Goal: Information Seeking & Learning: Learn about a topic

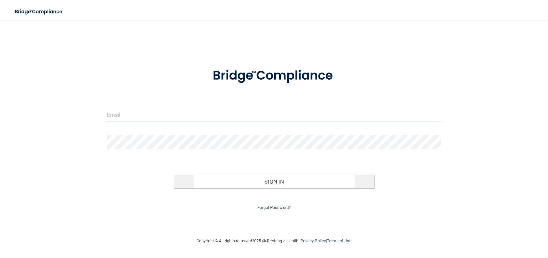
type input "[EMAIL_ADDRESS][DOMAIN_NAME]"
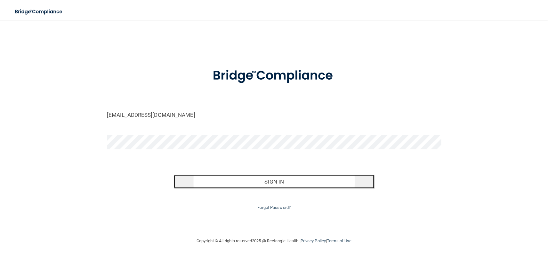
click at [269, 184] on button "Sign In" at bounding box center [274, 181] width 201 height 14
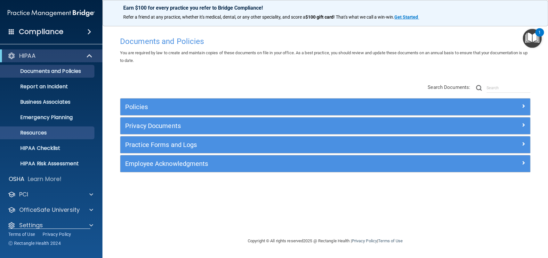
scroll to position [8, 0]
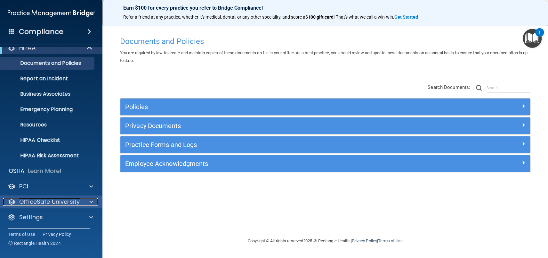
click at [45, 203] on p "OfficeSafe University" at bounding box center [49, 202] width 61 height 8
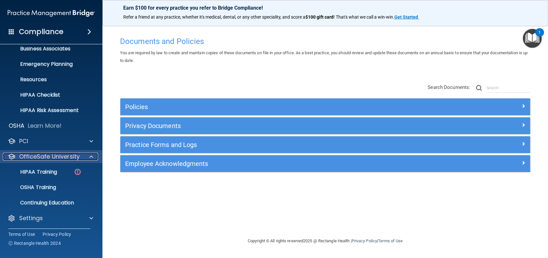
scroll to position [54, 0]
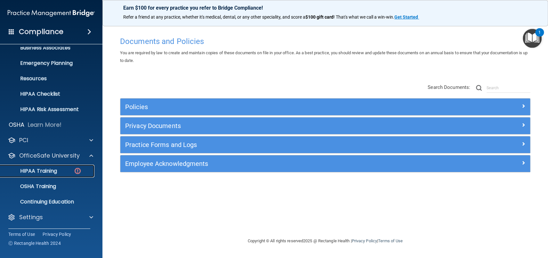
click at [48, 171] on p "HIPAA Training" at bounding box center [30, 171] width 53 height 6
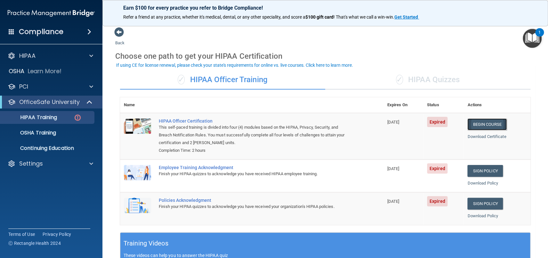
click at [481, 121] on link "Begin Course" at bounding box center [487, 124] width 39 height 12
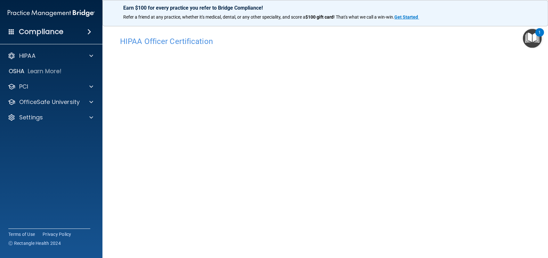
scroll to position [28, 0]
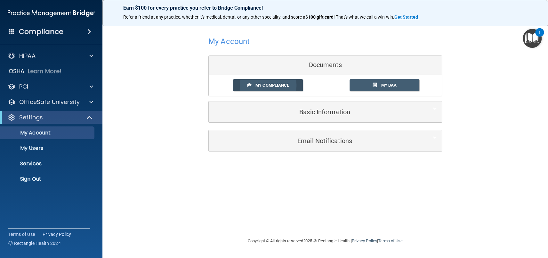
click at [286, 80] on link "My Compliance" at bounding box center [268, 85] width 70 height 12
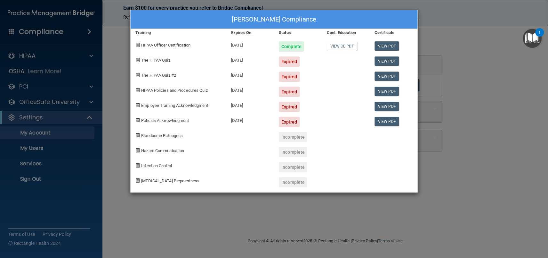
click at [160, 57] on div "The HIPAA Quiz" at bounding box center [179, 59] width 96 height 15
click at [159, 59] on span "The HIPAA Quiz" at bounding box center [155, 60] width 29 height 5
click at [159, 60] on span "The HIPAA Quiz" at bounding box center [155, 60] width 29 height 5
click at [480, 66] on div "Mariana Binus's Compliance Training Expires On Status Cont. Education Certifica…" at bounding box center [274, 129] width 548 height 258
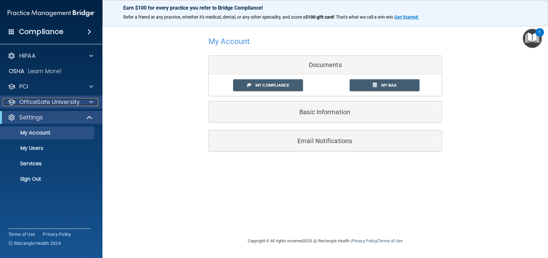
click at [38, 101] on p "OfficeSafe University" at bounding box center [49, 102] width 61 height 8
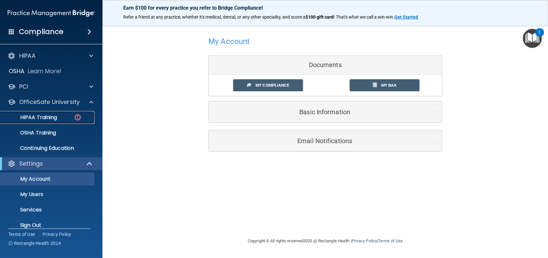
click at [37, 117] on p "HIPAA Training" at bounding box center [30, 117] width 53 height 6
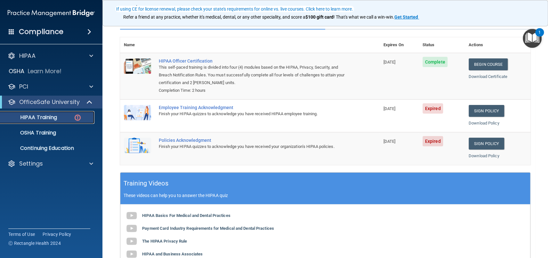
scroll to position [64, 0]
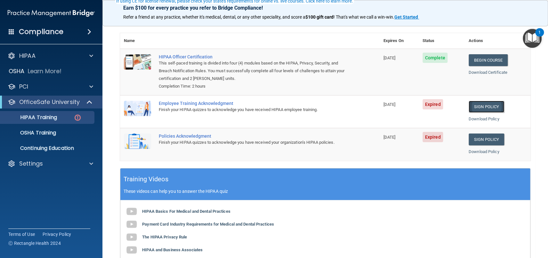
click at [480, 105] on link "Sign Policy" at bounding box center [487, 107] width 36 height 12
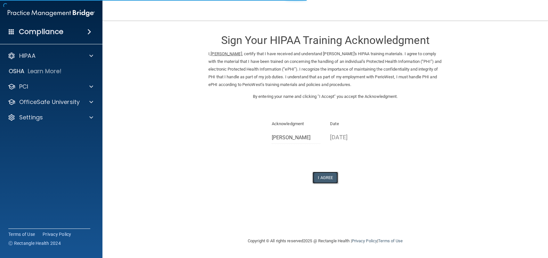
click at [327, 175] on button "I Agree" at bounding box center [326, 177] width 26 height 12
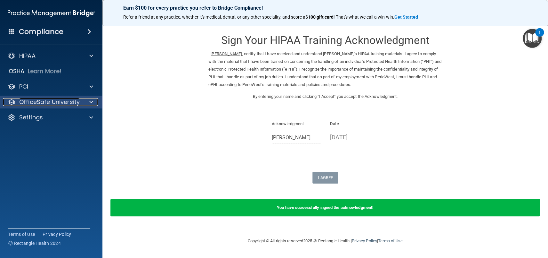
click at [33, 105] on p "OfficeSafe University" at bounding box center [49, 102] width 61 height 8
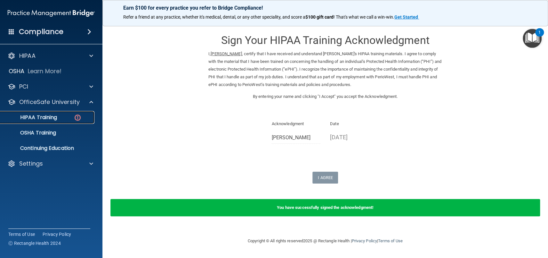
click at [35, 117] on p "HIPAA Training" at bounding box center [30, 117] width 53 height 6
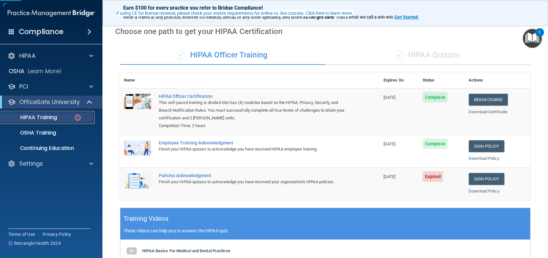
scroll to position [64, 0]
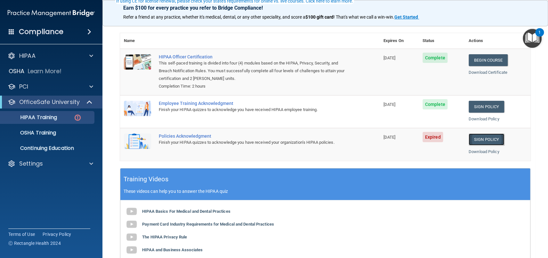
click at [481, 142] on link "Sign Policy" at bounding box center [487, 139] width 36 height 12
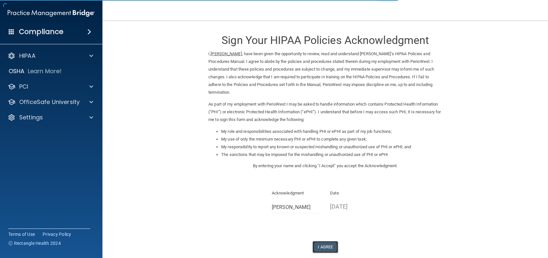
click at [316, 241] on button "I Agree" at bounding box center [326, 247] width 26 height 12
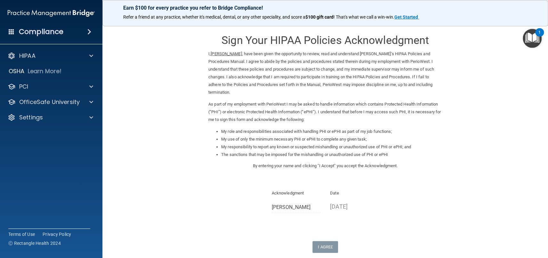
click at [33, 108] on div "HIPAA Documents and Policies Report an Incident Business Associates Emergency P…" at bounding box center [51, 88] width 103 height 82
click at [39, 100] on p "OfficeSafe University" at bounding box center [49, 102] width 61 height 8
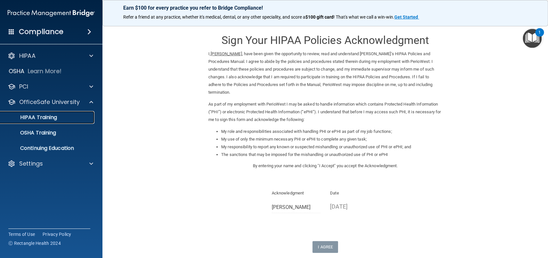
click at [34, 120] on p "HIPAA Training" at bounding box center [30, 117] width 53 height 6
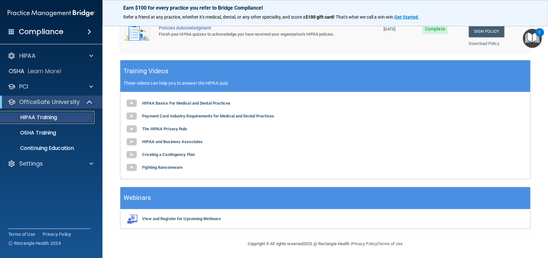
scroll to position [173, 0]
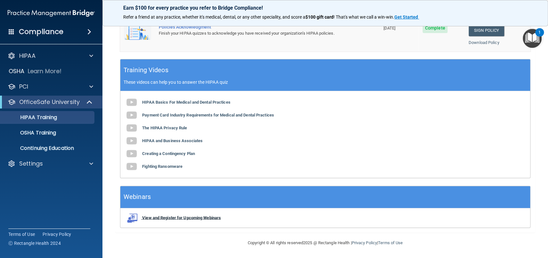
click at [171, 217] on b "View and Register for Upcoming Webinars" at bounding box center [181, 217] width 79 height 5
click at [45, 104] on p "OfficeSafe University" at bounding box center [49, 102] width 61 height 8
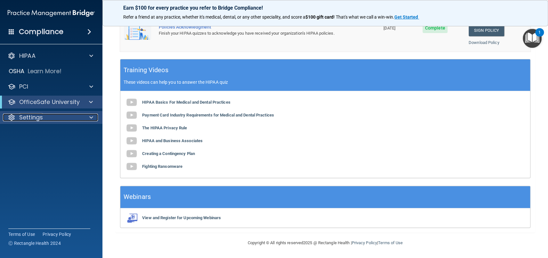
click at [36, 117] on p "Settings" at bounding box center [31, 117] width 24 height 8
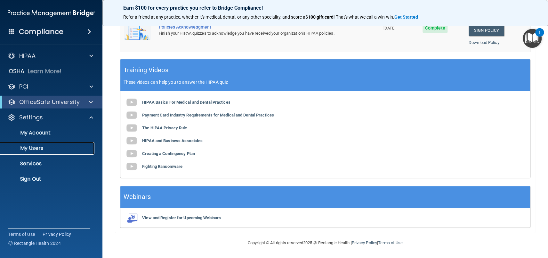
click at [34, 151] on link "My Users" at bounding box center [44, 148] width 101 height 13
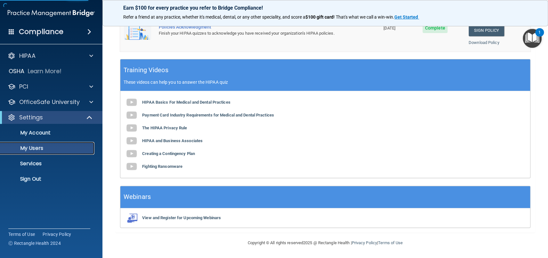
select select "20"
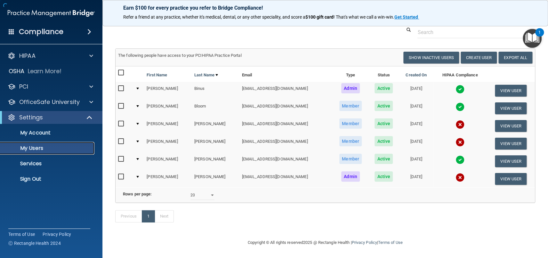
scroll to position [25, 0]
click at [119, 121] on input "checkbox" at bounding box center [121, 123] width 7 height 5
checkbox input "true"
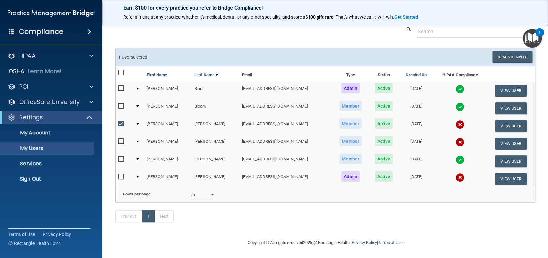
click at [122, 139] on input "checkbox" at bounding box center [121, 141] width 7 height 5
checkbox input "true"
click at [122, 174] on input "checkbox" at bounding box center [121, 176] width 7 height 5
checkbox input "true"
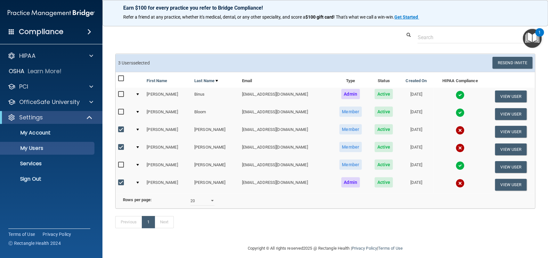
scroll to position [0, 0]
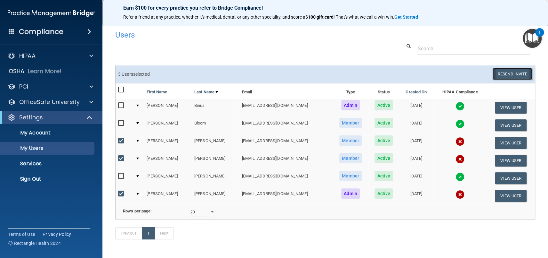
click at [504, 73] on button "Resend Invite" at bounding box center [513, 74] width 40 height 12
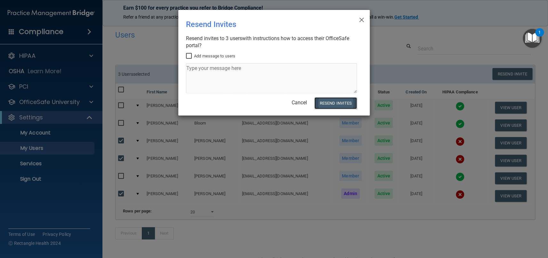
click at [327, 103] on button "Resend Invites" at bounding box center [336, 103] width 43 height 12
click at [360, 18] on span "×" at bounding box center [362, 18] width 6 height 13
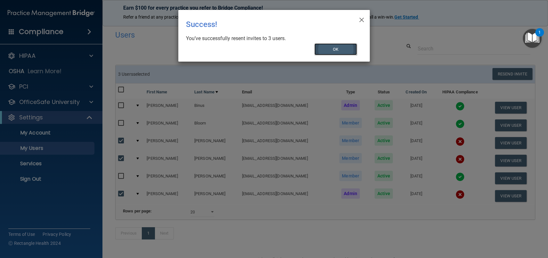
click at [335, 49] on button "OK" at bounding box center [336, 49] width 43 height 12
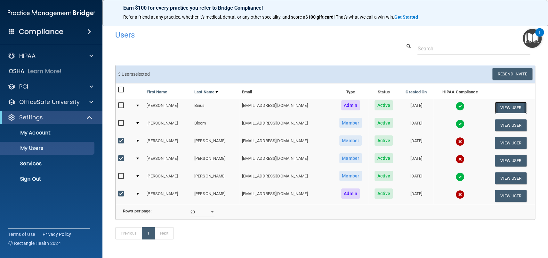
click at [502, 108] on button "View User" at bounding box center [511, 108] width 32 height 12
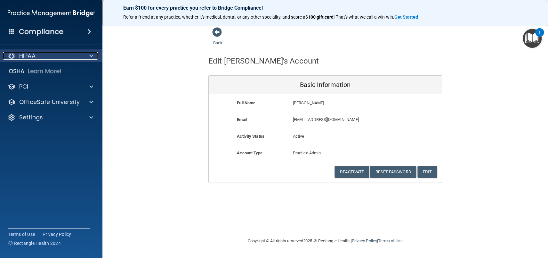
click at [33, 54] on p "HIPAA" at bounding box center [27, 56] width 16 height 8
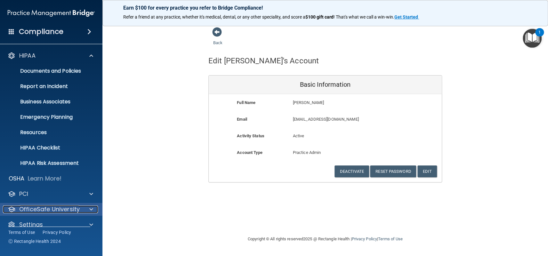
click at [34, 208] on p "OfficeSafe University" at bounding box center [49, 210] width 61 height 8
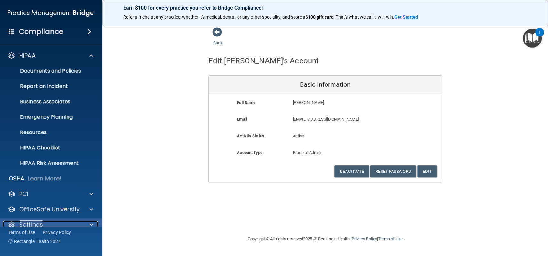
click at [33, 222] on p "Settings" at bounding box center [31, 225] width 24 height 8
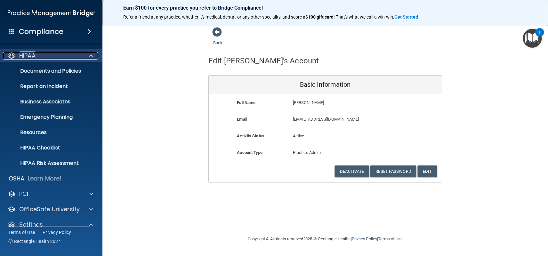
click at [37, 54] on div "HIPAA" at bounding box center [42, 56] width 79 height 8
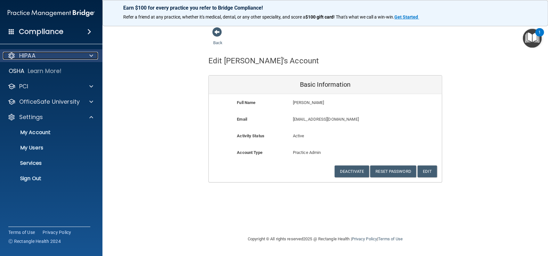
click at [36, 55] on div "HIPAA" at bounding box center [42, 56] width 79 height 8
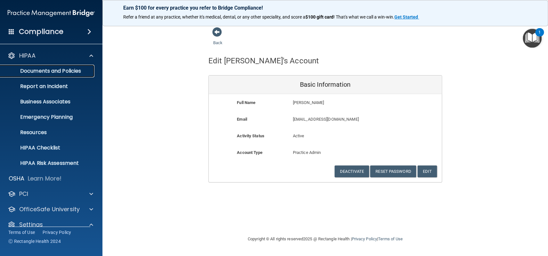
click at [41, 69] on p "Documents and Policies" at bounding box center [47, 71] width 87 height 6
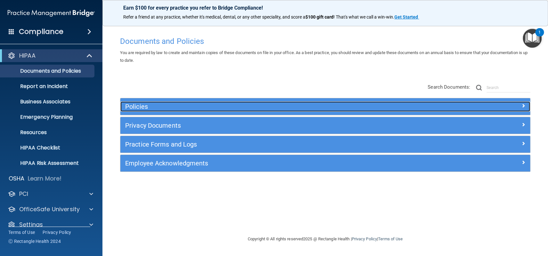
click at [141, 107] on h5 "Policies" at bounding box center [274, 106] width 298 height 7
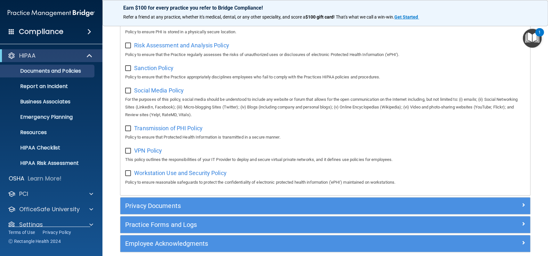
scroll to position [476, 0]
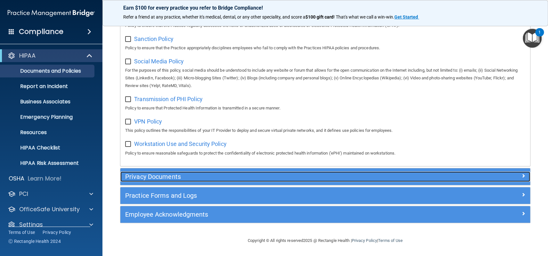
click at [164, 174] on h5 "Privacy Documents" at bounding box center [274, 176] width 298 height 7
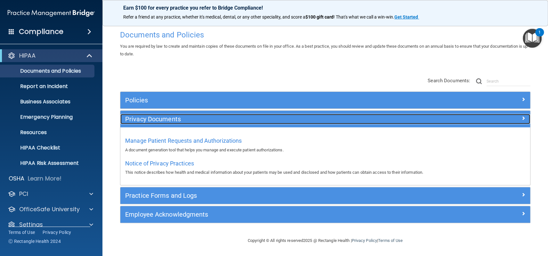
scroll to position [6, 0]
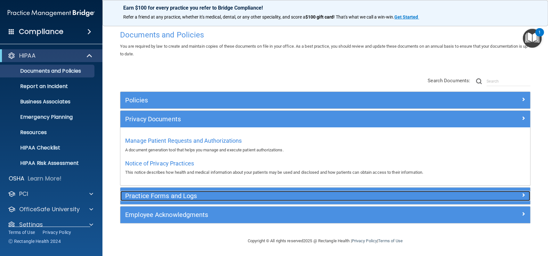
click at [168, 199] on h5 "Practice Forms and Logs" at bounding box center [274, 195] width 298 height 7
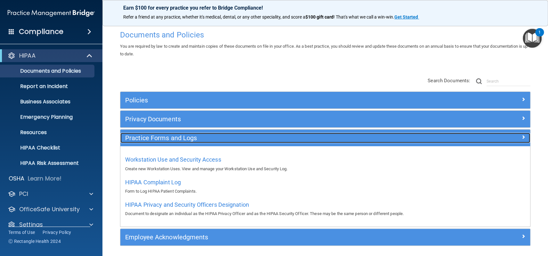
scroll to position [29, 0]
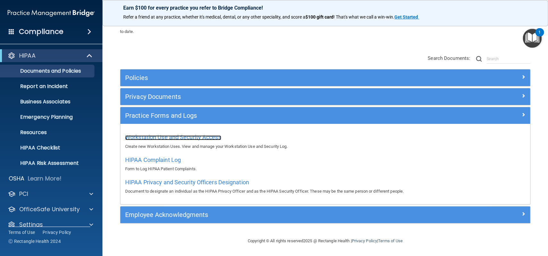
click at [197, 136] on span "Workstation Use and Security Access" at bounding box center [173, 137] width 96 height 7
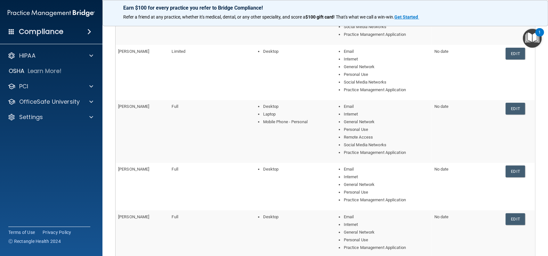
scroll to position [223, 0]
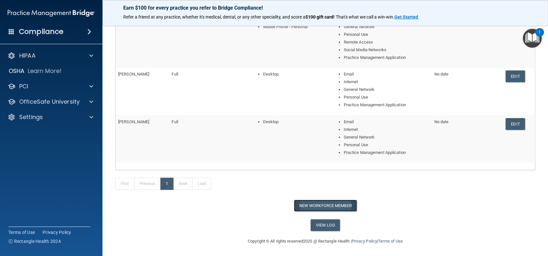
click at [328, 205] on button "New Workforce Member" at bounding box center [325, 206] width 63 height 12
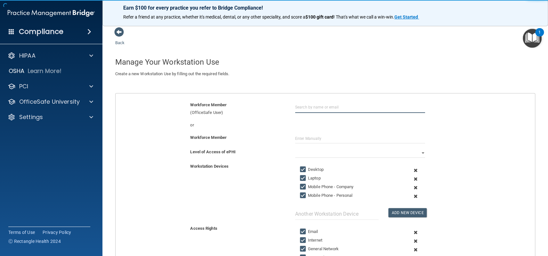
click at [331, 108] on input "text" at bounding box center [360, 107] width 130 height 12
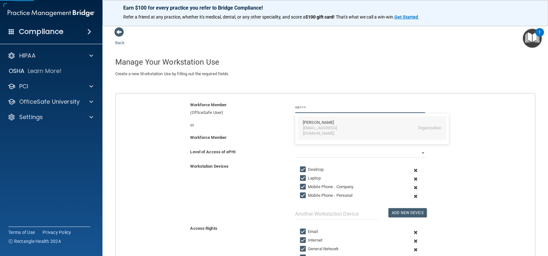
type input "va==="
click at [318, 106] on input "va===" at bounding box center [360, 107] width 130 height 12
click at [217, 110] on div "Workforce Member (OfficeSafe User) va===" at bounding box center [325, 108] width 429 height 15
click at [336, 111] on input "text" at bounding box center [360, 107] width 130 height 12
click at [309, 127] on div "vanessacamso5994@gmail.com" at bounding box center [330, 131] width 55 height 11
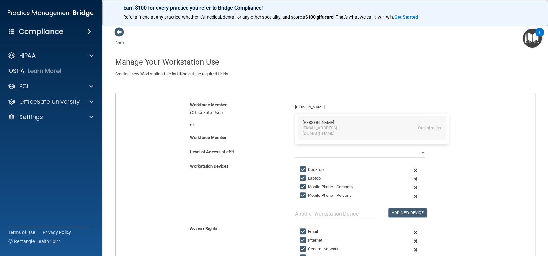
type input "Vanessa Camacho"
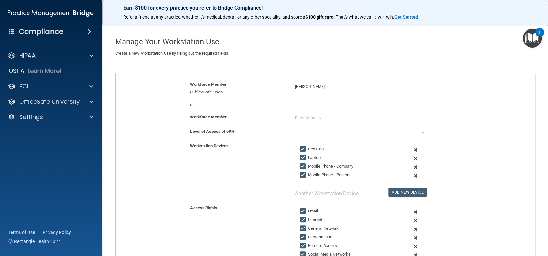
scroll to position [32, 0]
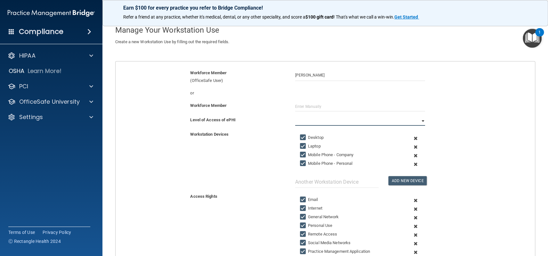
click at [419, 123] on select "Full Limited None" at bounding box center [360, 121] width 130 height 10
select select "0"
click at [295, 116] on select "Full Limited None" at bounding box center [360, 121] width 130 height 10
click at [300, 145] on input "Laptop" at bounding box center [303, 146] width 7 height 5
checkbox input "false"
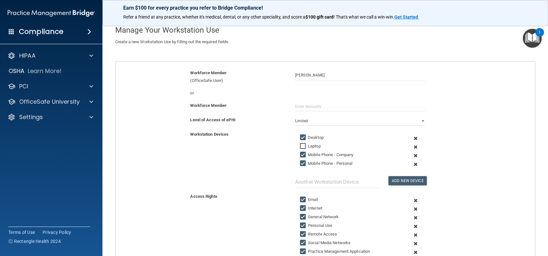
click at [300, 155] on input "Mobile Phone - Company" at bounding box center [303, 154] width 7 height 5
checkbox input "false"
click at [301, 162] on input "Mobile Phone - Personal" at bounding box center [303, 163] width 7 height 5
checkbox input "false"
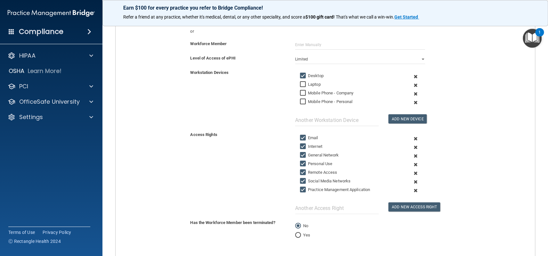
scroll to position [96, 0]
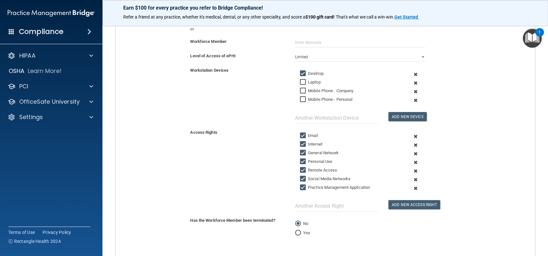
click at [411, 170] on span at bounding box center [416, 171] width 14 height 9
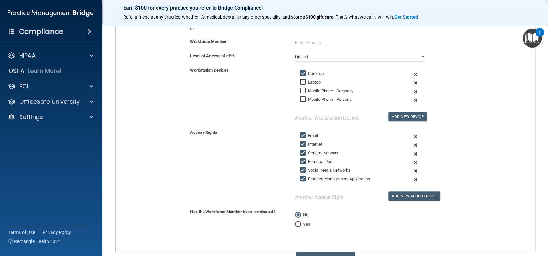
click at [411, 171] on span at bounding box center [416, 171] width 14 height 9
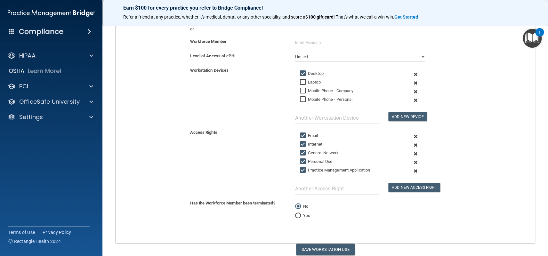
click at [413, 159] on span at bounding box center [416, 162] width 14 height 9
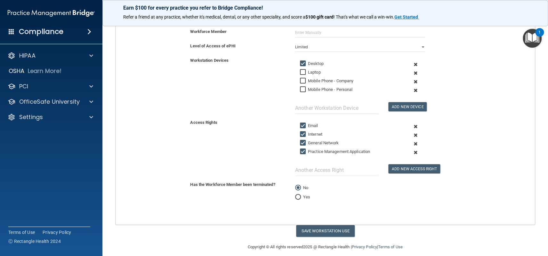
scroll to position [111, 0]
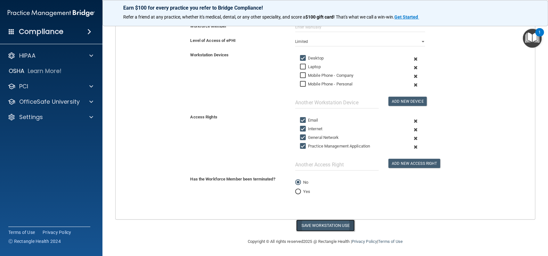
click at [334, 225] on button "Save Workstation Use" at bounding box center [325, 226] width 59 height 12
select select "? string:Full ?"
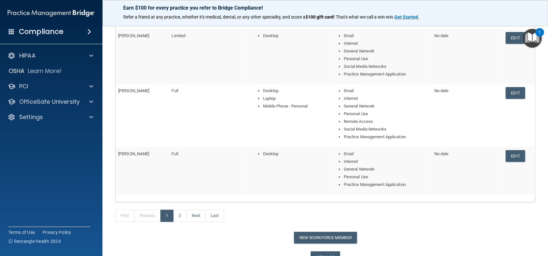
scroll to position [216, 0]
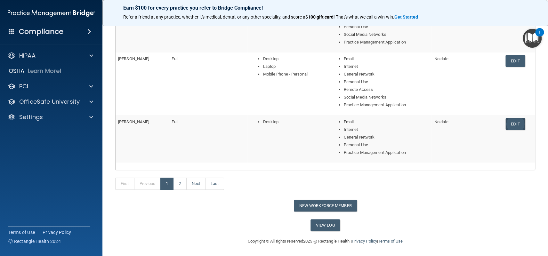
click at [511, 122] on link "Edit" at bounding box center [516, 124] width 20 height 12
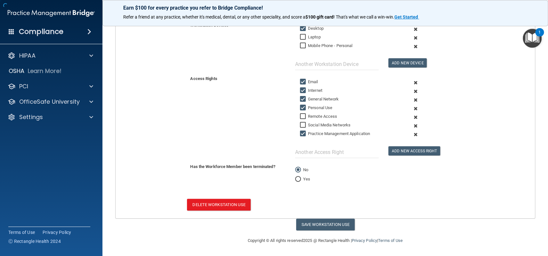
scroll to position [140, 0]
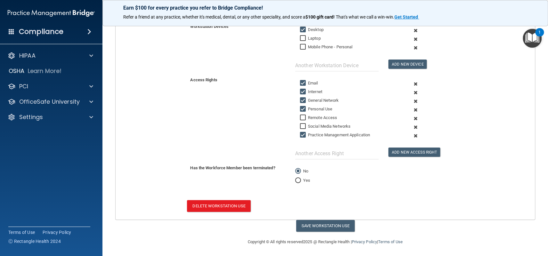
click at [295, 180] on input "Yes" at bounding box center [298, 180] width 6 height 5
radio input "true"
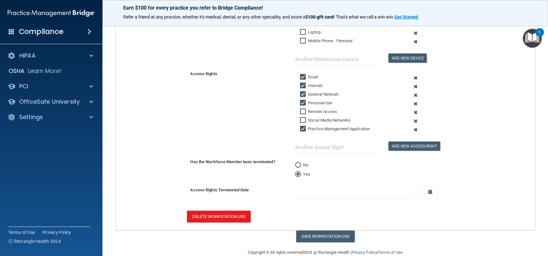
scroll to position [157, 0]
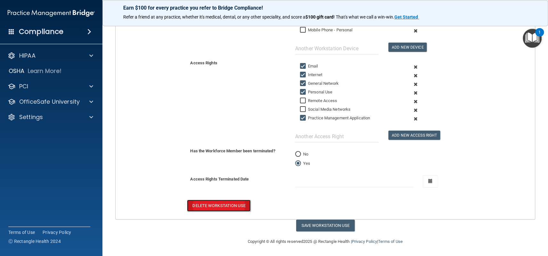
click at [209, 208] on button "Delete Workstation Use" at bounding box center [218, 206] width 63 height 12
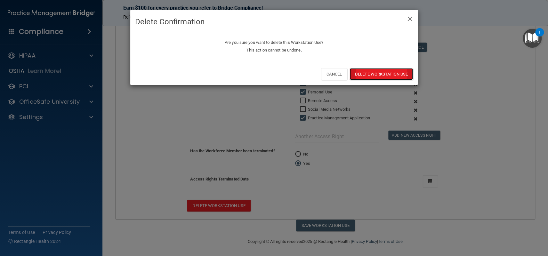
click at [374, 75] on button "Delete Workstation Use" at bounding box center [381, 74] width 63 height 12
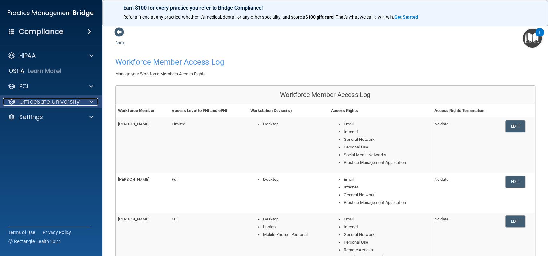
click at [24, 101] on p "OfficeSafe University" at bounding box center [49, 102] width 61 height 8
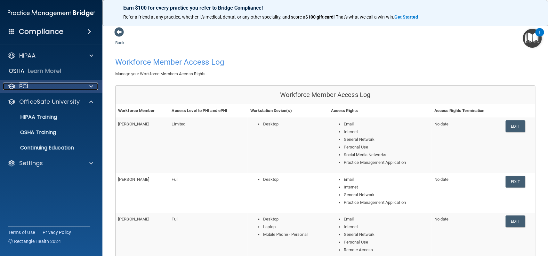
click at [24, 87] on p "PCI" at bounding box center [23, 87] width 9 height 8
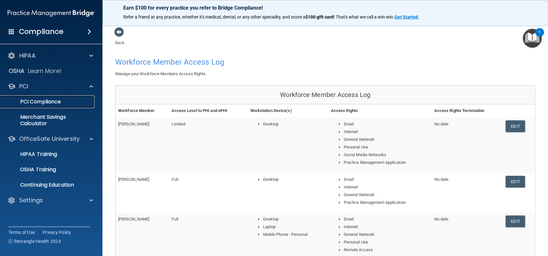
click at [25, 102] on p "PCI Compliance" at bounding box center [47, 102] width 87 height 6
click at [43, 103] on p "PCI Compliance" at bounding box center [47, 102] width 87 height 6
click at [25, 96] on link "PCI Compliance" at bounding box center [44, 101] width 101 height 13
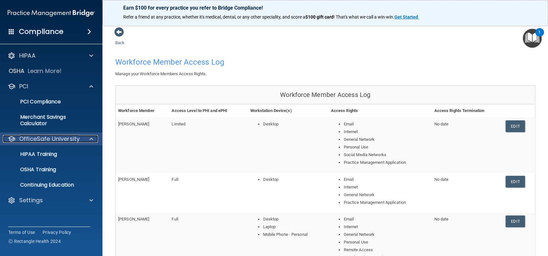
click at [57, 139] on p "OfficeSafe University" at bounding box center [49, 139] width 61 height 8
click at [48, 155] on p "HIPAA Training" at bounding box center [30, 154] width 53 height 6
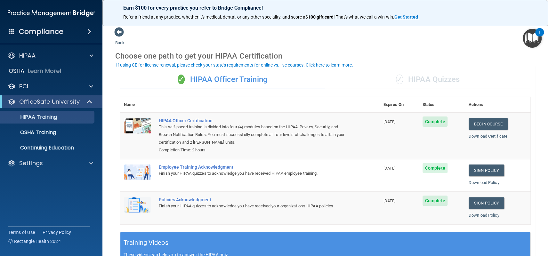
click at [426, 83] on div "✓ HIPAA Quizzes" at bounding box center [427, 79] width 205 height 19
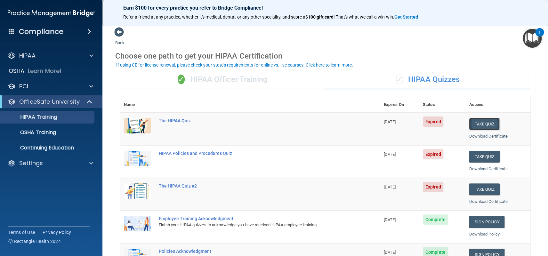
click at [484, 124] on button "Take Quiz" at bounding box center [484, 124] width 31 height 12
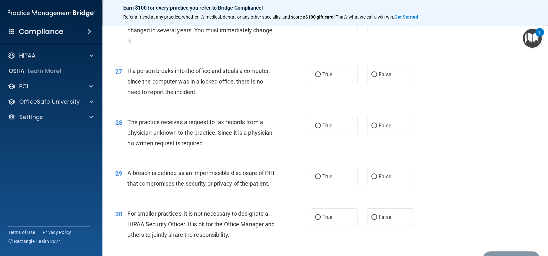
scroll to position [1394, 0]
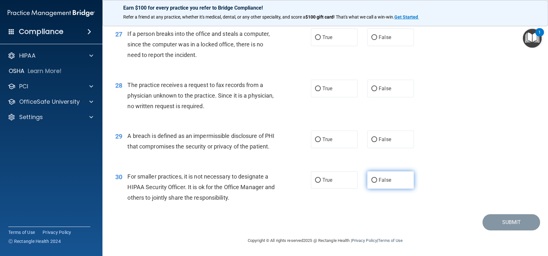
click at [374, 180] on label "False" at bounding box center [390, 180] width 47 height 18
click at [374, 180] on input "False" at bounding box center [375, 180] width 6 height 5
radio input "true"
click at [318, 137] on input "True" at bounding box center [318, 139] width 6 height 5
radio input "true"
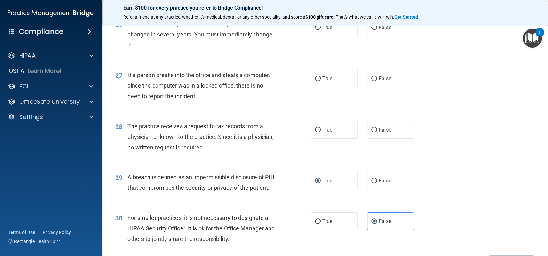
scroll to position [1330, 0]
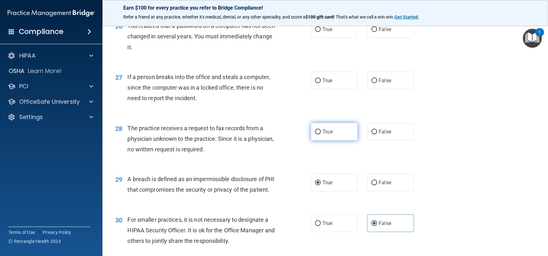
click at [323, 135] on span "True" at bounding box center [328, 132] width 10 height 6
click at [320, 135] on input "True" at bounding box center [318, 132] width 6 height 5
radio input "true"
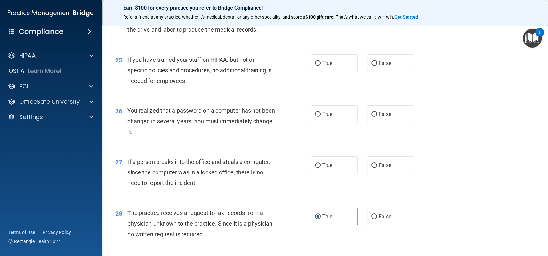
scroll to position [1234, 0]
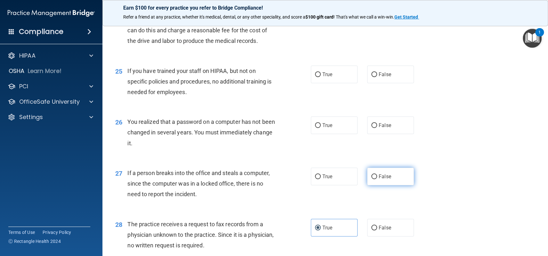
click at [374, 185] on label "False" at bounding box center [390, 177] width 47 height 18
click at [374, 179] on input "False" at bounding box center [375, 177] width 6 height 5
radio input "true"
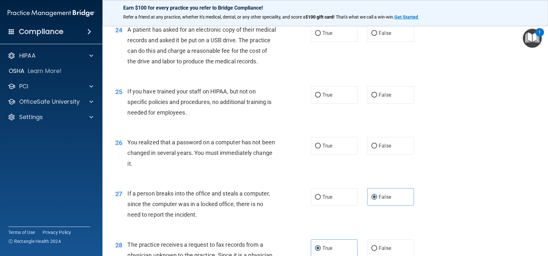
scroll to position [1202, 0]
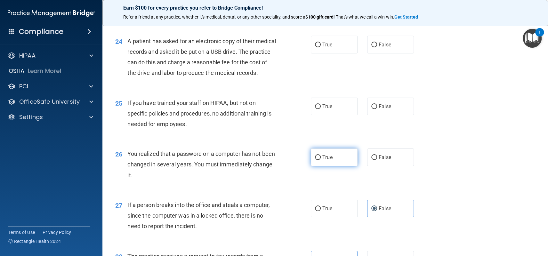
click at [316, 166] on label "True" at bounding box center [334, 158] width 47 height 18
click at [316, 160] on input "True" at bounding box center [318, 157] width 6 height 5
radio input "true"
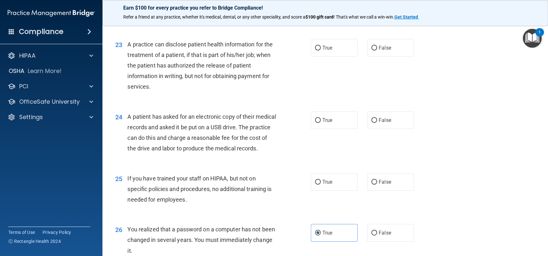
scroll to position [1138, 0]
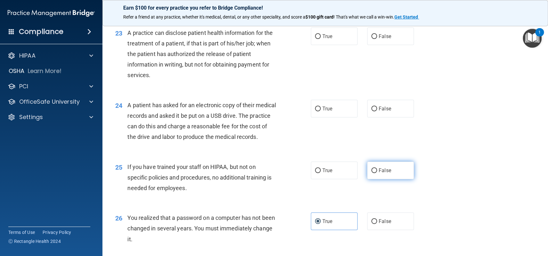
click at [381, 174] on span "False" at bounding box center [385, 171] width 12 height 6
click at [377, 173] on input "False" at bounding box center [375, 170] width 6 height 5
radio input "true"
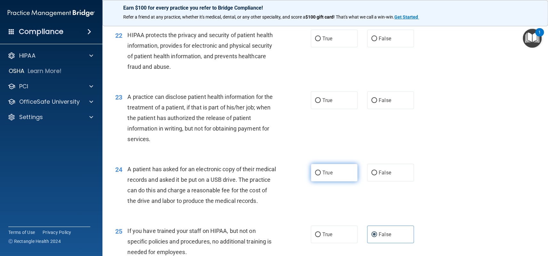
click at [315, 172] on input "True" at bounding box center [318, 173] width 6 height 5
radio input "true"
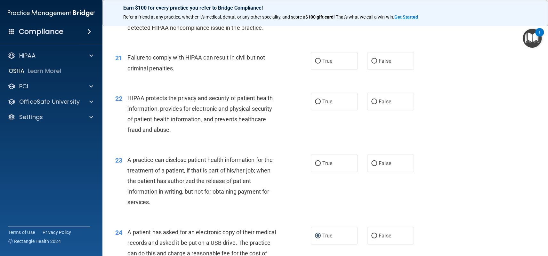
scroll to position [1010, 0]
click at [379, 165] on span "False" at bounding box center [385, 164] width 12 height 6
click at [377, 165] on input "False" at bounding box center [375, 164] width 6 height 5
radio input "true"
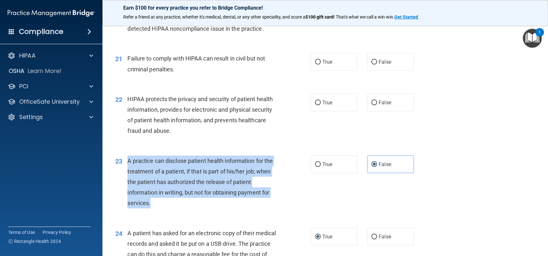
drag, startPoint x: 128, startPoint y: 160, endPoint x: 166, endPoint y: 201, distance: 56.0
click at [166, 201] on div "A practice can disclose patient health information for the treatment of a patie…" at bounding box center [204, 182] width 154 height 53
copy span "A practice can disclose patient health information for the treatment of a patie…"
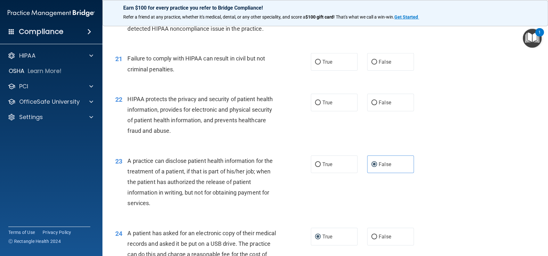
click at [456, 178] on div "23 A practice can disclose patient health information for the treatment of a pa…" at bounding box center [325, 184] width 430 height 72
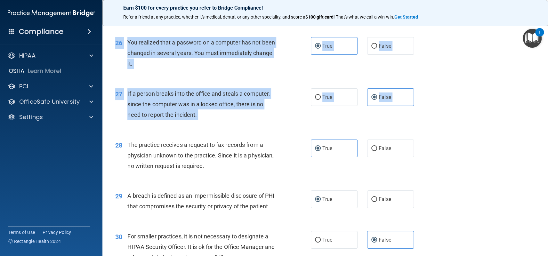
scroll to position [1394, 0]
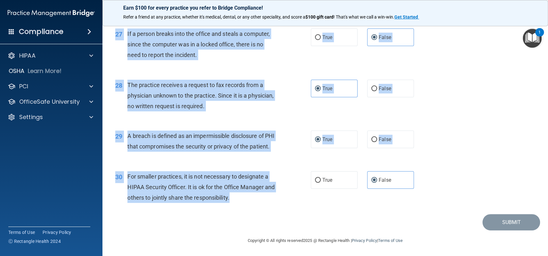
drag, startPoint x: 127, startPoint y: 54, endPoint x: 259, endPoint y: 197, distance: 195.1
copy div "Patients who believe that their PHI has been compromised have the right to make…"
click at [442, 101] on div "28 The practice receives a request to fax records from a physician unknown to t…" at bounding box center [325, 97] width 430 height 51
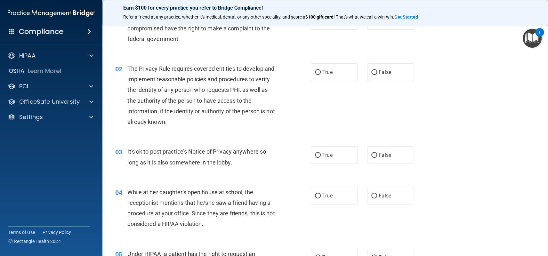
scroll to position [0, 0]
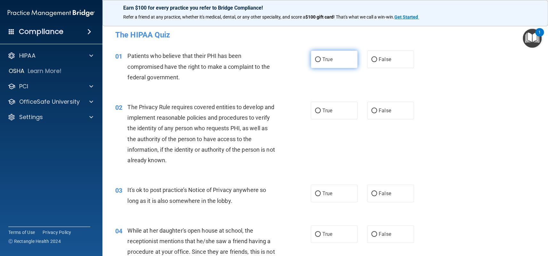
click at [317, 58] on input "True" at bounding box center [318, 59] width 6 height 5
radio input "true"
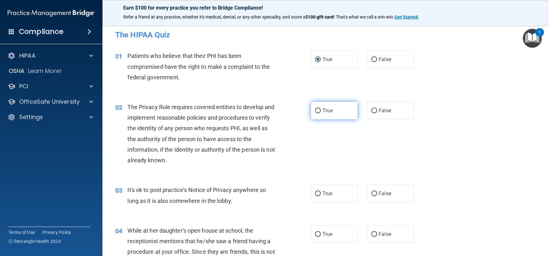
click at [315, 112] on input "True" at bounding box center [318, 111] width 6 height 5
radio input "true"
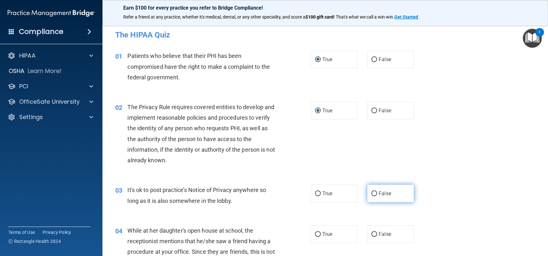
click at [379, 192] on span "False" at bounding box center [385, 194] width 12 height 6
click at [377, 192] on input "False" at bounding box center [375, 194] width 6 height 5
radio input "true"
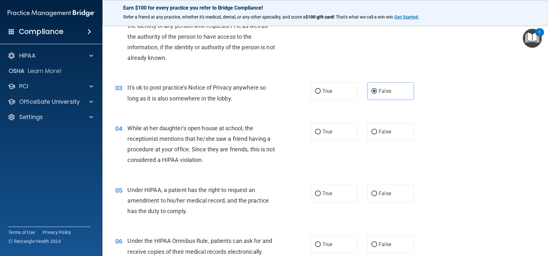
scroll to position [128, 0]
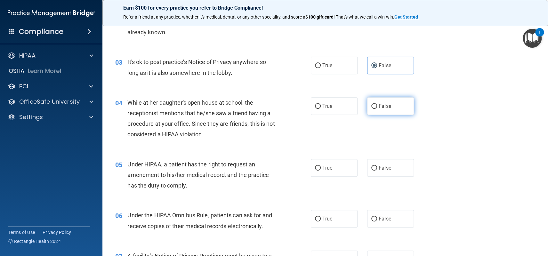
click at [375, 106] on label "False" at bounding box center [390, 106] width 47 height 18
click at [375, 106] on input "False" at bounding box center [375, 106] width 6 height 5
radio input "true"
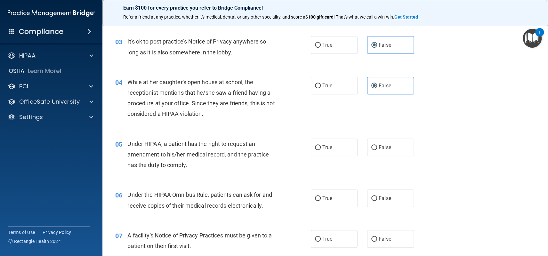
scroll to position [160, 0]
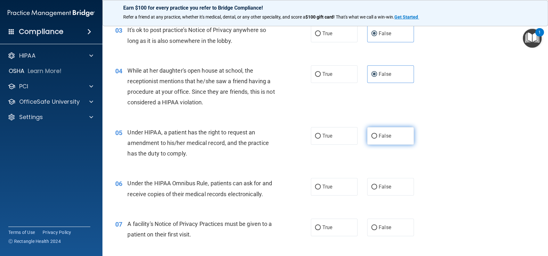
click at [381, 136] on span "False" at bounding box center [385, 136] width 12 height 6
click at [377, 136] on input "False" at bounding box center [375, 136] width 6 height 5
radio input "true"
click at [323, 186] on span "True" at bounding box center [328, 187] width 10 height 6
click at [321, 186] on input "True" at bounding box center [318, 187] width 6 height 5
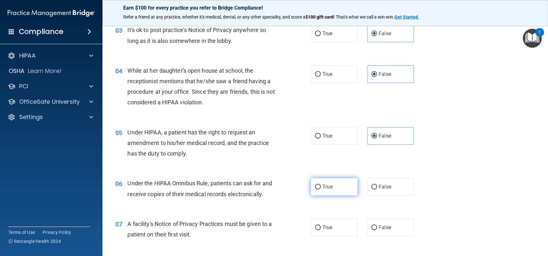
radio input "true"
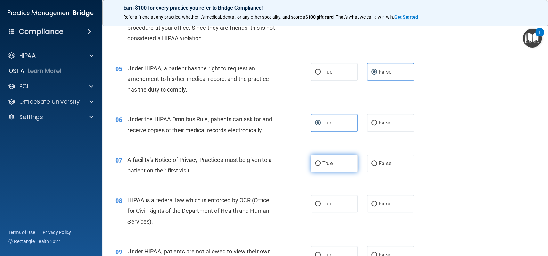
click at [317, 167] on label "True" at bounding box center [334, 164] width 47 height 18
click at [317, 166] on input "True" at bounding box center [318, 163] width 6 height 5
radio input "true"
click at [315, 202] on input "True" at bounding box center [318, 204] width 6 height 5
radio input "true"
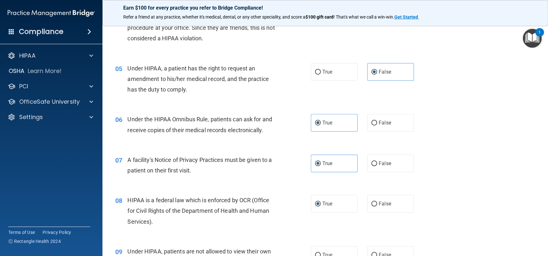
scroll to position [320, 0]
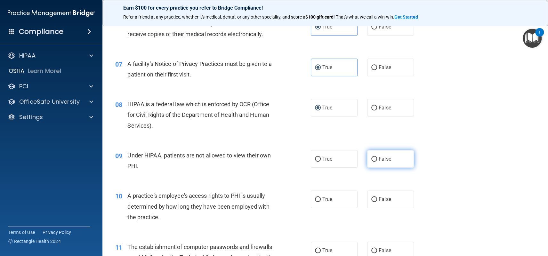
click at [379, 159] on span "False" at bounding box center [385, 159] width 12 height 6
click at [376, 159] on input "False" at bounding box center [375, 159] width 6 height 5
radio input "true"
click at [312, 204] on label "True" at bounding box center [334, 200] width 47 height 18
click at [315, 202] on input "True" at bounding box center [318, 199] width 6 height 5
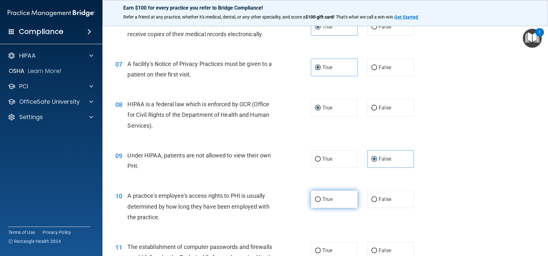
radio input "true"
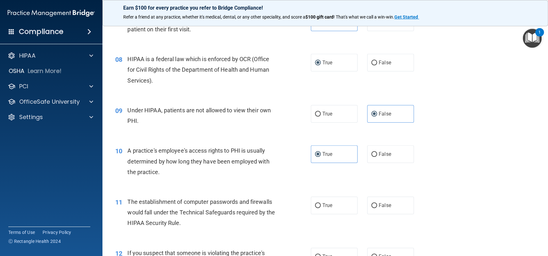
scroll to position [416, 0]
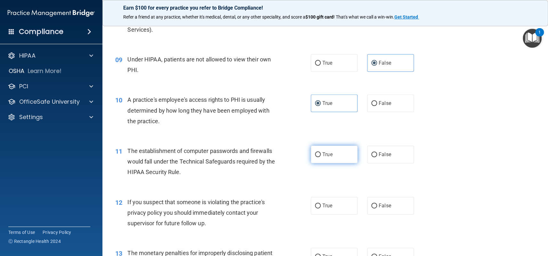
click at [323, 159] on label "True" at bounding box center [334, 155] width 47 height 18
click at [321, 157] on input "True" at bounding box center [318, 154] width 6 height 5
radio input "true"
click at [323, 207] on span "True" at bounding box center [328, 206] width 10 height 6
click at [321, 207] on input "True" at bounding box center [318, 206] width 6 height 5
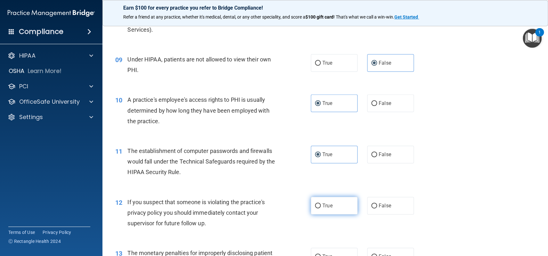
radio input "true"
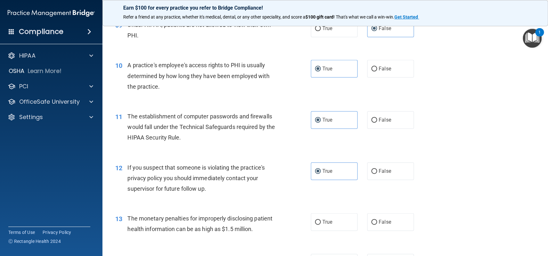
scroll to position [480, 0]
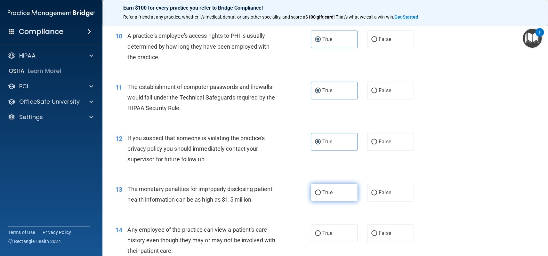
click at [315, 195] on input "True" at bounding box center [318, 193] width 6 height 5
radio input "true"
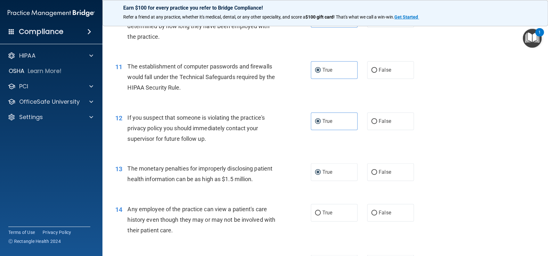
scroll to position [512, 0]
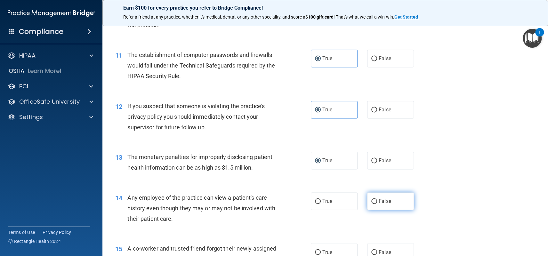
click at [379, 201] on span "False" at bounding box center [385, 201] width 12 height 6
click at [376, 201] on input "False" at bounding box center [375, 201] width 6 height 5
radio input "true"
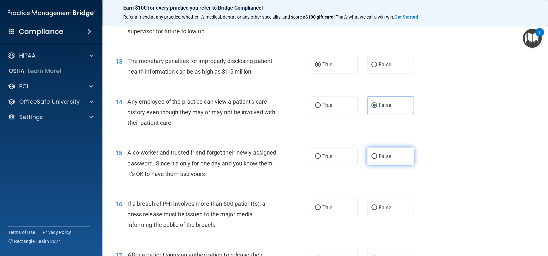
click at [379, 157] on span "False" at bounding box center [385, 156] width 12 height 6
click at [377, 157] on input "False" at bounding box center [375, 156] width 6 height 5
radio input "true"
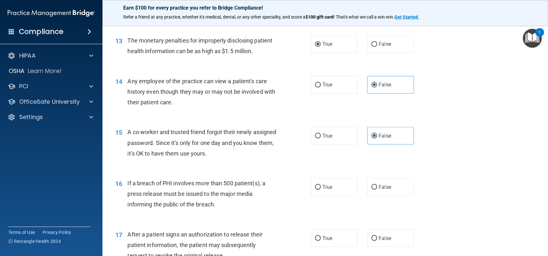
scroll to position [641, 0]
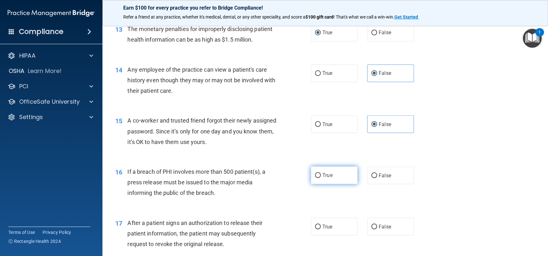
drag, startPoint x: 311, startPoint y: 175, endPoint x: 321, endPoint y: 180, distance: 10.6
click at [312, 176] on label "True" at bounding box center [334, 176] width 47 height 18
click at [315, 176] on input "True" at bounding box center [318, 175] width 6 height 5
radio input "true"
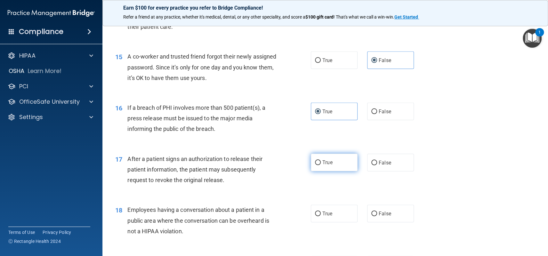
click at [323, 165] on span "True" at bounding box center [328, 162] width 10 height 6
click at [320, 165] on input "True" at bounding box center [318, 162] width 6 height 5
radio input "true"
click at [373, 214] on input "False" at bounding box center [375, 213] width 6 height 5
radio input "true"
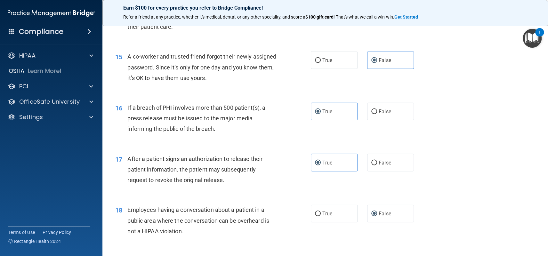
scroll to position [801, 0]
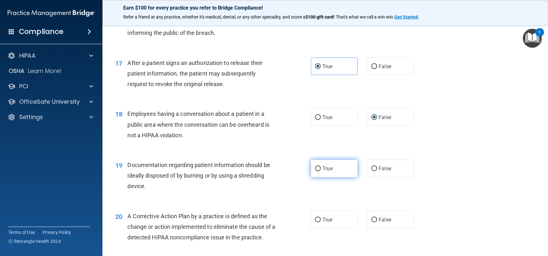
click at [323, 167] on span "True" at bounding box center [328, 169] width 10 height 6
click at [320, 167] on input "True" at bounding box center [318, 169] width 6 height 5
radio input "true"
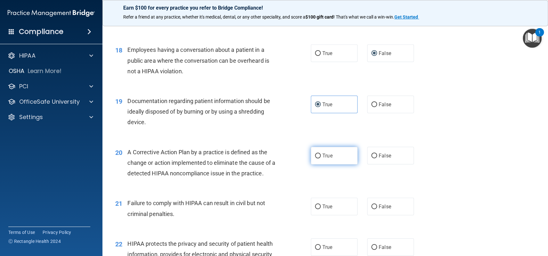
click at [318, 158] on label "True" at bounding box center [334, 156] width 47 height 18
click at [318, 158] on input "True" at bounding box center [318, 156] width 6 height 5
radio input "true"
click at [372, 205] on input "False" at bounding box center [375, 207] width 6 height 5
radio input "true"
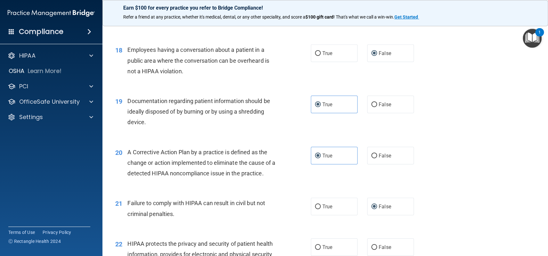
scroll to position [929, 0]
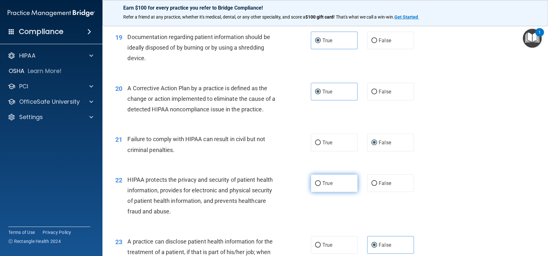
click at [323, 184] on span "True" at bounding box center [328, 183] width 10 height 6
click at [321, 184] on input "True" at bounding box center [318, 183] width 6 height 5
radio input "true"
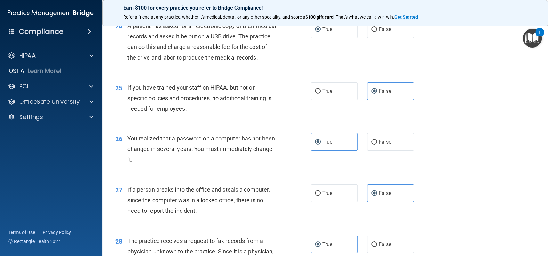
scroll to position [1281, 0]
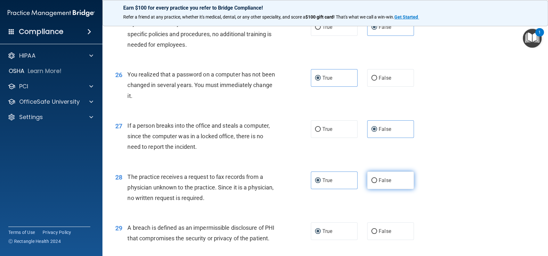
click at [374, 189] on label "False" at bounding box center [390, 181] width 47 height 18
click at [374, 183] on input "False" at bounding box center [375, 180] width 6 height 5
radio input "true"
radio input "false"
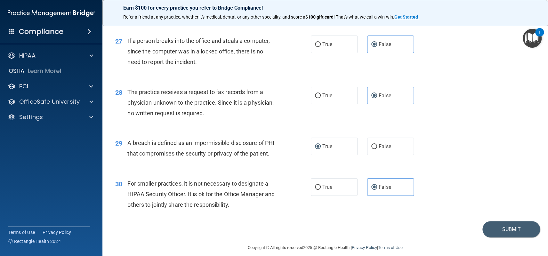
scroll to position [1394, 0]
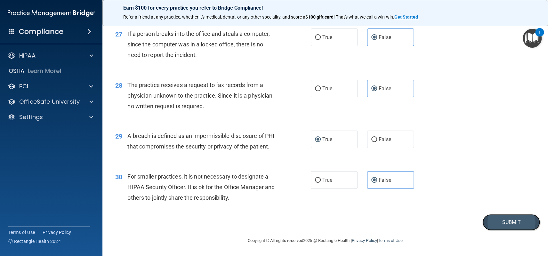
click at [500, 220] on button "Submit" at bounding box center [512, 222] width 58 height 16
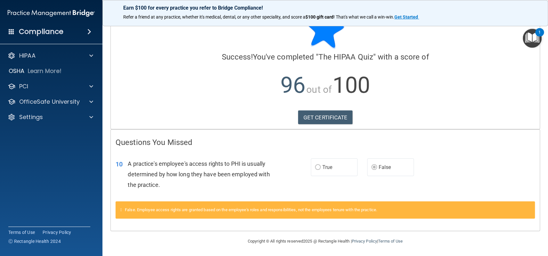
scroll to position [22, 0]
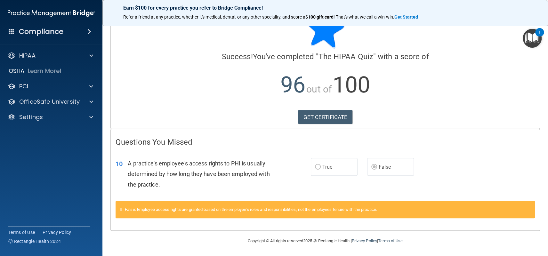
click at [379, 167] on span "False" at bounding box center [385, 167] width 12 height 6
click at [119, 212] on div "False. Employee access rights are granted based on the employee's roles and res…" at bounding box center [326, 209] width 420 height 17
click at [124, 208] on div "False. Employee access rights are granted based on the employee's roles and res…" at bounding box center [326, 209] width 420 height 17
click at [341, 113] on link "GET CERTIFICATE" at bounding box center [325, 117] width 55 height 14
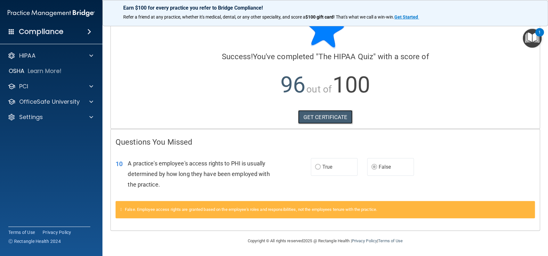
scroll to position [0, 0]
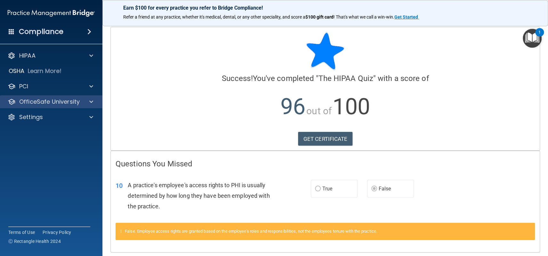
click at [47, 107] on div "OfficeSafe University" at bounding box center [51, 101] width 103 height 13
click at [55, 102] on p "OfficeSafe University" at bounding box center [49, 102] width 61 height 8
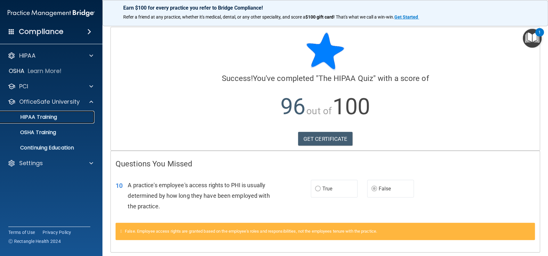
click at [49, 118] on p "HIPAA Training" at bounding box center [30, 117] width 53 height 6
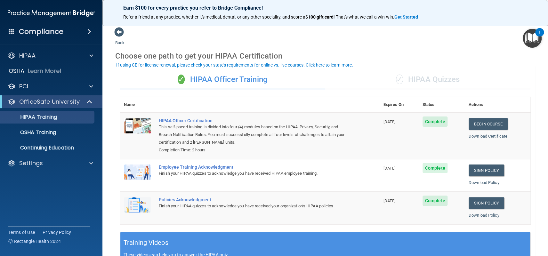
click at [416, 77] on div "✓ HIPAA Quizzes" at bounding box center [427, 79] width 205 height 19
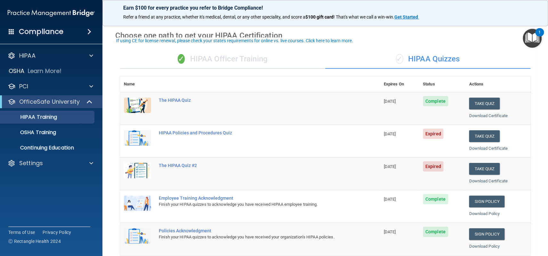
scroll to position [32, 0]
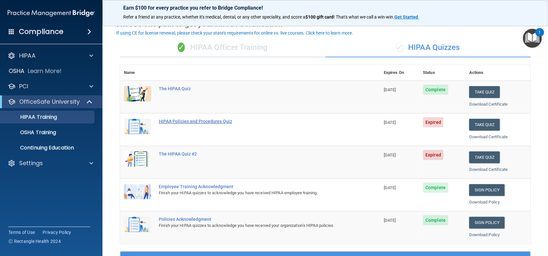
click at [200, 121] on div "HIPAA Policies and Procedures Quiz" at bounding box center [253, 121] width 189 height 5
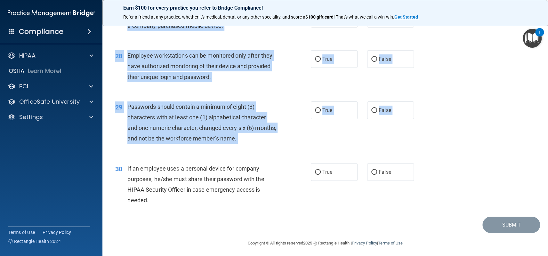
scroll to position [1479, 0]
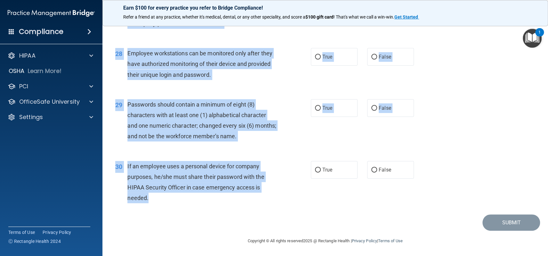
drag, startPoint x: 127, startPoint y: 55, endPoint x: 164, endPoint y: 194, distance: 143.6
copy div "It is ok to share your password with a co-worker in case immediate access of a …"
click at [270, 110] on div "Passwords should contain a minimum of eight (8) characters with at least one (1…" at bounding box center [204, 120] width 154 height 43
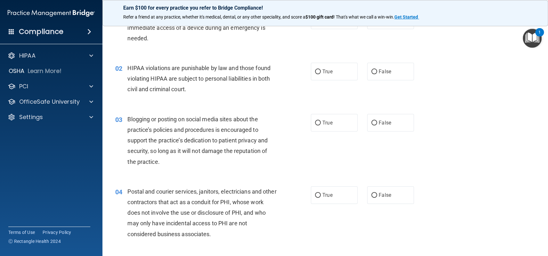
scroll to position [0, 0]
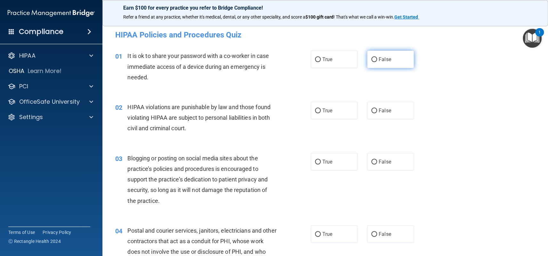
click at [375, 61] on label "False" at bounding box center [390, 60] width 47 height 18
click at [375, 61] on input "False" at bounding box center [375, 59] width 6 height 5
radio input "true"
click at [323, 110] on span "True" at bounding box center [328, 111] width 10 height 6
click at [321, 110] on input "True" at bounding box center [318, 111] width 6 height 5
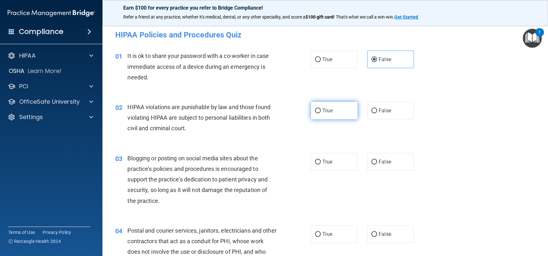
radio input "true"
click at [372, 160] on input "False" at bounding box center [375, 162] width 6 height 5
radio input "true"
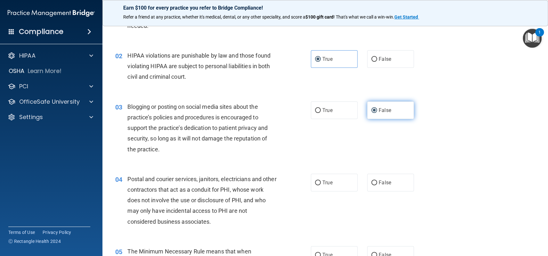
scroll to position [96, 0]
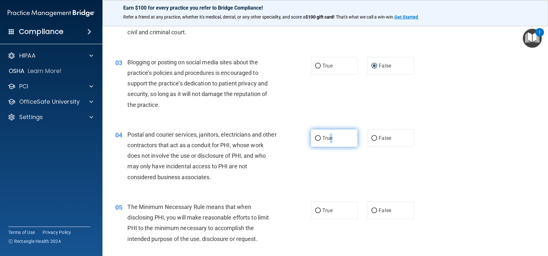
click at [329, 139] on span "True" at bounding box center [328, 138] width 10 height 6
click at [316, 140] on input "True" at bounding box center [318, 138] width 6 height 5
radio input "true"
click at [315, 210] on input "True" at bounding box center [318, 211] width 6 height 5
radio input "true"
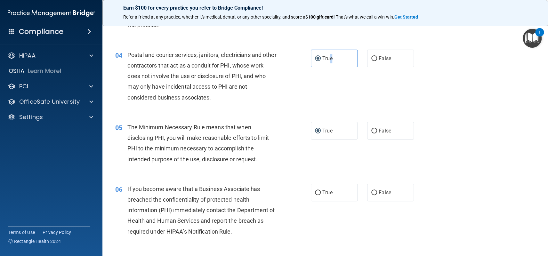
scroll to position [224, 0]
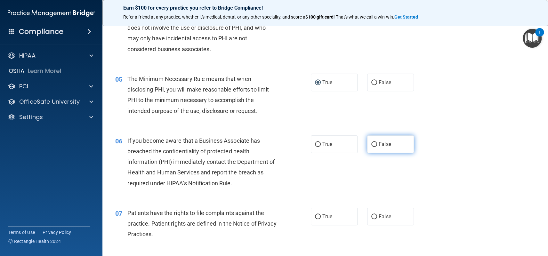
click at [375, 145] on label "False" at bounding box center [390, 144] width 47 height 18
click at [375, 145] on input "False" at bounding box center [375, 144] width 6 height 5
radio input "true"
click at [373, 218] on input "False" at bounding box center [375, 217] width 6 height 5
radio input "true"
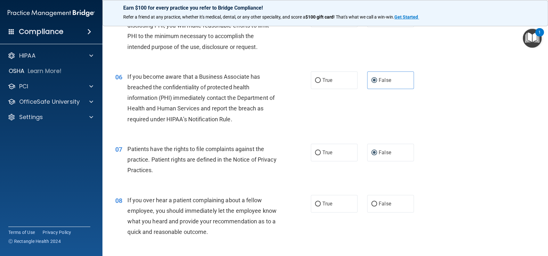
scroll to position [352, 0]
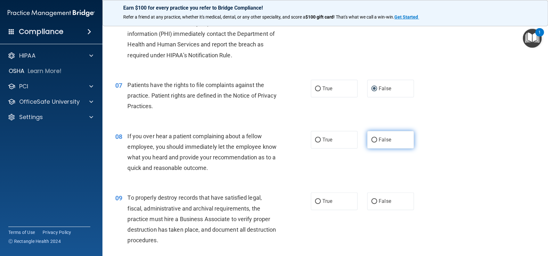
click at [379, 140] on span "False" at bounding box center [385, 140] width 12 height 6
click at [376, 140] on input "False" at bounding box center [375, 140] width 6 height 5
radio input "true"
click at [379, 204] on span "False" at bounding box center [385, 201] width 12 height 6
click at [376, 204] on input "False" at bounding box center [375, 201] width 6 height 5
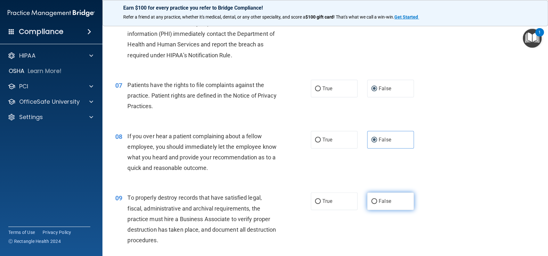
radio input "true"
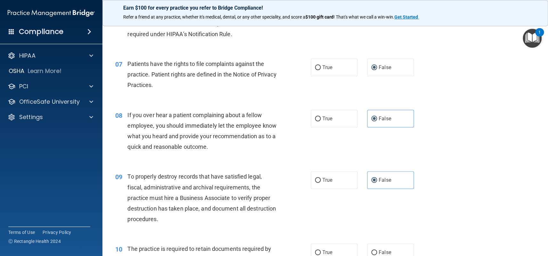
scroll to position [448, 0]
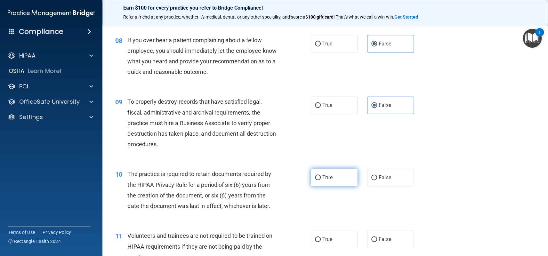
click at [323, 179] on span "True" at bounding box center [328, 178] width 10 height 6
click at [321, 179] on input "True" at bounding box center [318, 178] width 6 height 5
radio input "true"
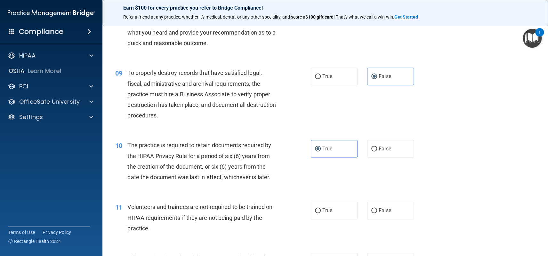
scroll to position [512, 0]
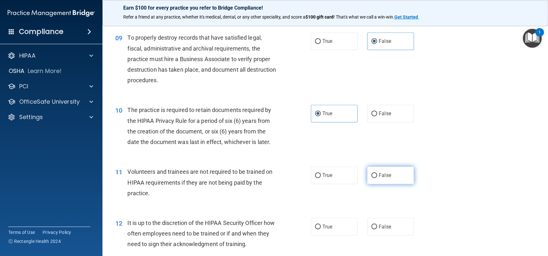
click at [379, 177] on span "False" at bounding box center [385, 175] width 12 height 6
click at [376, 177] on input "False" at bounding box center [375, 175] width 6 height 5
radio input "true"
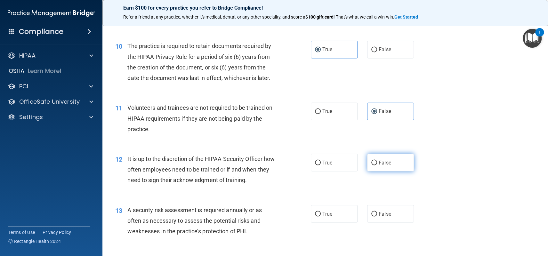
click at [379, 164] on span "False" at bounding box center [385, 162] width 12 height 6
click at [377, 164] on input "False" at bounding box center [375, 162] width 6 height 5
radio input "true"
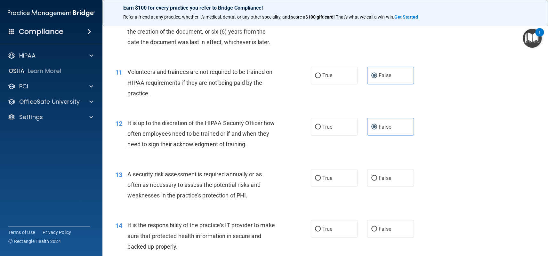
scroll to position [641, 0]
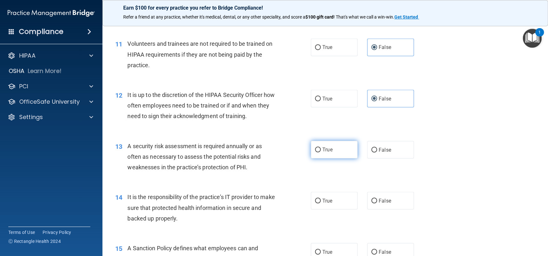
click at [327, 151] on span "True" at bounding box center [328, 150] width 10 height 6
click at [321, 151] on input "True" at bounding box center [318, 150] width 6 height 5
radio input "true"
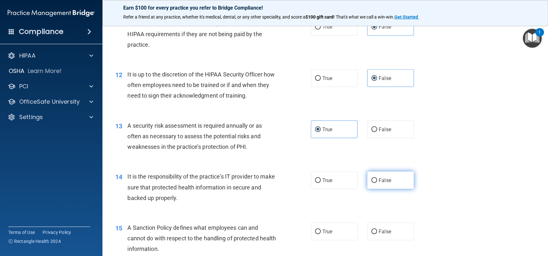
scroll to position [673, 0]
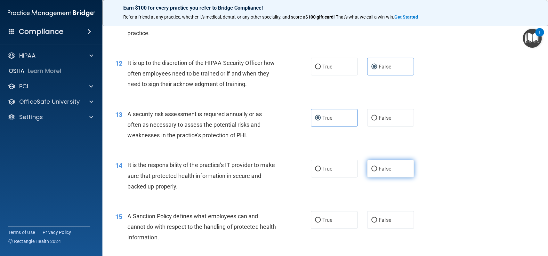
click at [375, 170] on label "False" at bounding box center [390, 169] width 47 height 18
click at [375, 170] on input "False" at bounding box center [375, 169] width 6 height 5
radio input "true"
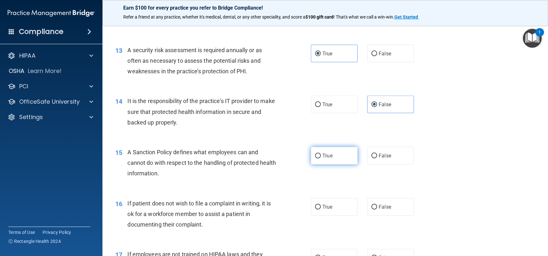
click at [320, 159] on label "True" at bounding box center [334, 156] width 47 height 18
click at [320, 159] on input "True" at bounding box center [318, 156] width 6 height 5
radio input "true"
click at [316, 205] on input "True" at bounding box center [318, 207] width 6 height 5
radio input "true"
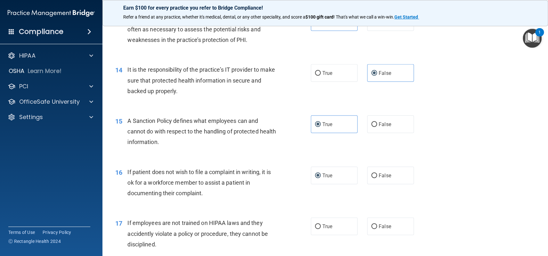
scroll to position [801, 0]
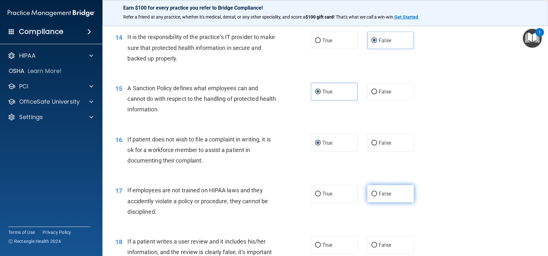
click at [370, 197] on label "False" at bounding box center [390, 194] width 47 height 18
click at [372, 197] on input "False" at bounding box center [375, 194] width 6 height 5
radio input "true"
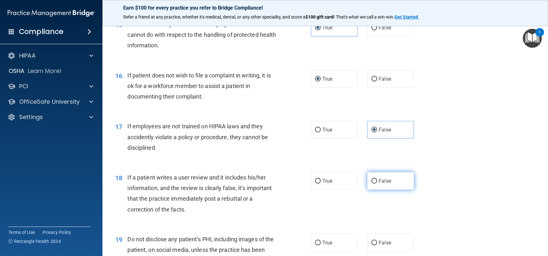
click at [379, 180] on span "False" at bounding box center [385, 181] width 12 height 6
click at [377, 180] on input "False" at bounding box center [375, 181] width 6 height 5
radio input "true"
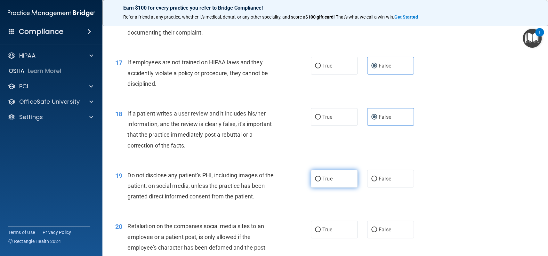
click at [327, 178] on span "True" at bounding box center [328, 179] width 10 height 6
click at [321, 178] on input "True" at bounding box center [318, 179] width 6 height 5
radio input "true"
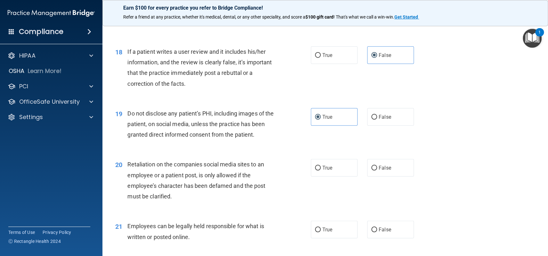
scroll to position [993, 0]
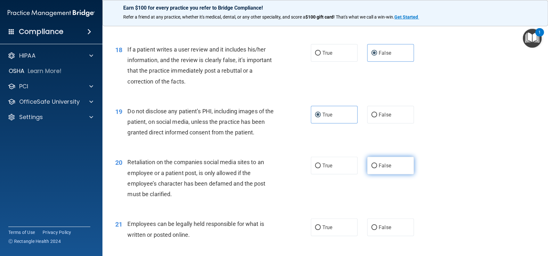
click at [380, 164] on span "False" at bounding box center [385, 166] width 12 height 6
click at [377, 164] on input "False" at bounding box center [375, 166] width 6 height 5
radio input "true"
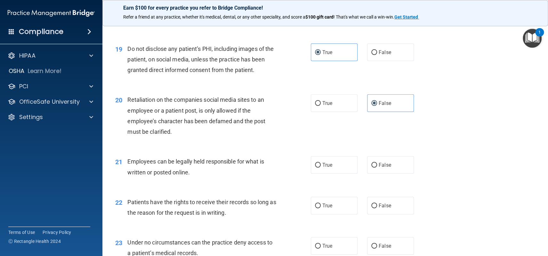
scroll to position [1057, 0]
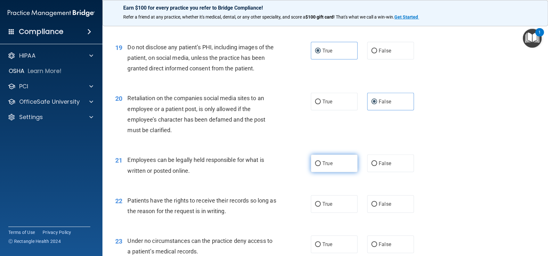
click at [324, 170] on label "True" at bounding box center [334, 164] width 47 height 18
click at [321, 166] on input "True" at bounding box center [318, 163] width 6 height 5
radio input "true"
click at [383, 206] on span "False" at bounding box center [385, 204] width 12 height 6
click at [377, 206] on input "False" at bounding box center [375, 204] width 6 height 5
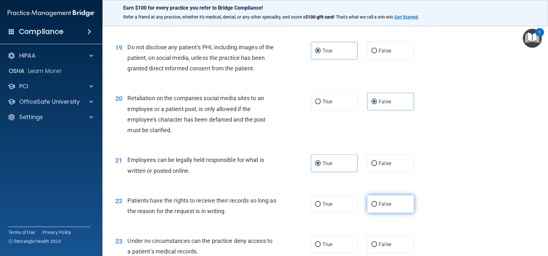
radio input "true"
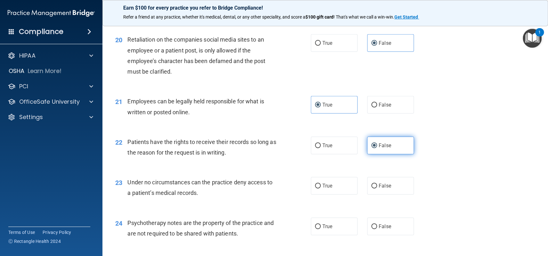
scroll to position [1121, 0]
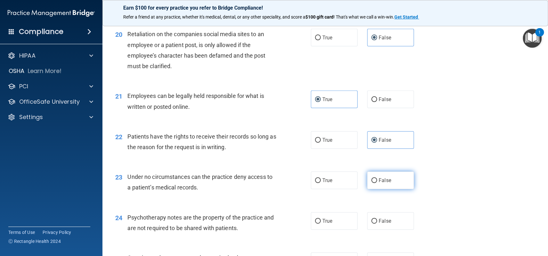
click at [373, 180] on input "False" at bounding box center [375, 180] width 6 height 5
radio input "true"
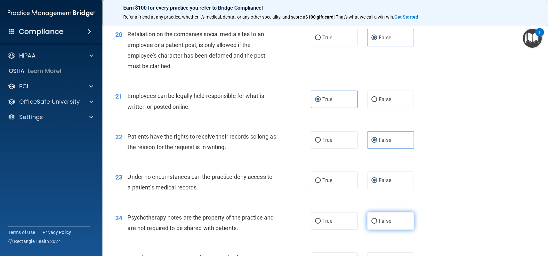
click at [372, 220] on input "False" at bounding box center [375, 221] width 6 height 5
radio input "true"
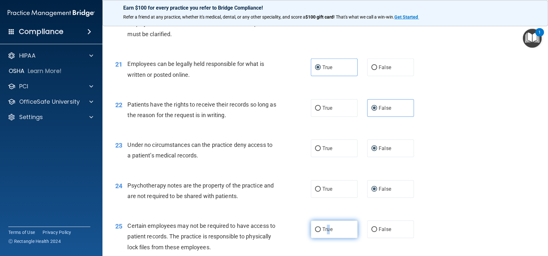
click at [326, 230] on span "True" at bounding box center [328, 229] width 10 height 6
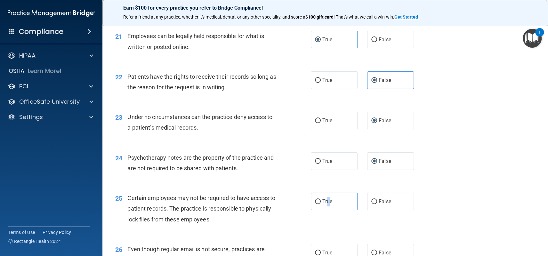
scroll to position [1217, 0]
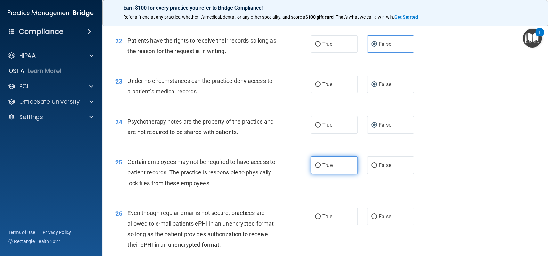
click at [314, 169] on label "True" at bounding box center [334, 166] width 47 height 18
click at [315, 168] on input "True" at bounding box center [318, 165] width 6 height 5
radio input "true"
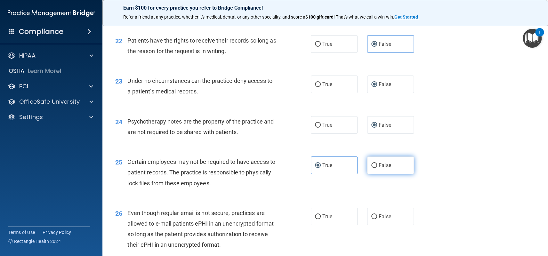
scroll to position [1249, 0]
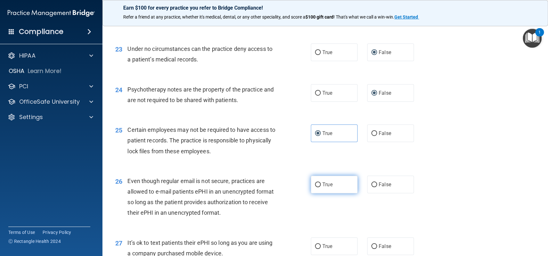
click at [318, 188] on label "True" at bounding box center [334, 185] width 47 height 18
click at [318, 187] on input "True" at bounding box center [318, 185] width 6 height 5
radio input "true"
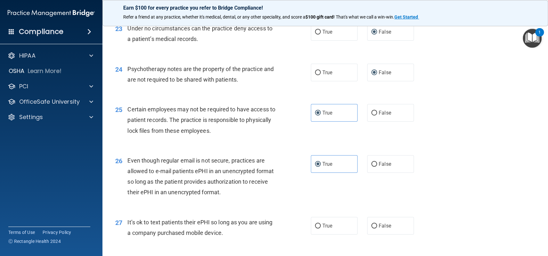
scroll to position [1281, 0]
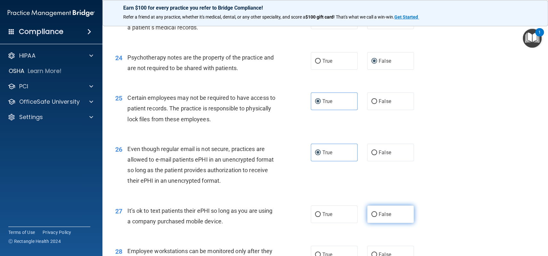
click at [373, 213] on input "False" at bounding box center [375, 214] width 6 height 5
radio input "true"
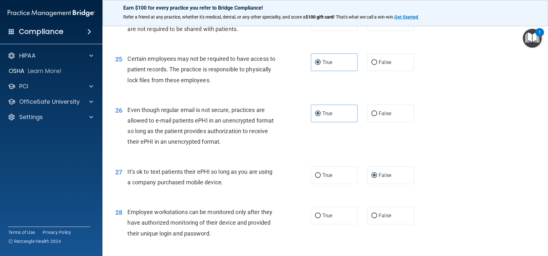
scroll to position [1345, 0]
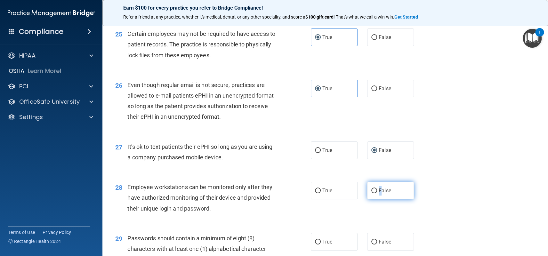
click at [379, 190] on span "False" at bounding box center [385, 191] width 12 height 6
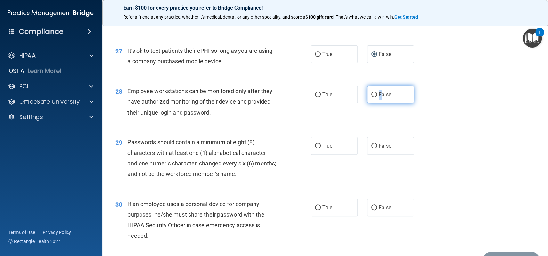
click at [373, 96] on input "False" at bounding box center [375, 95] width 6 height 5
radio input "true"
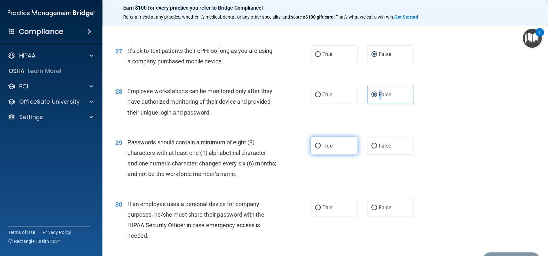
click at [315, 145] on input "True" at bounding box center [318, 146] width 6 height 5
radio input "true"
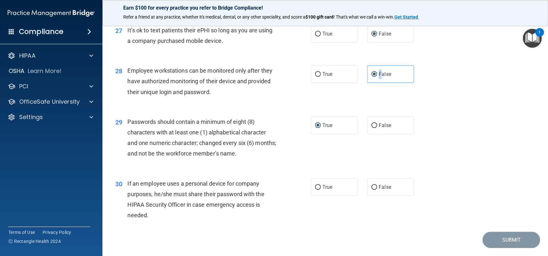
scroll to position [1473, 0]
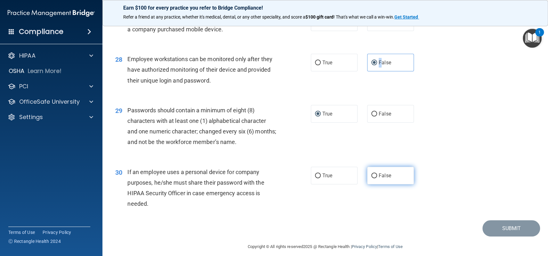
click at [372, 176] on input "False" at bounding box center [375, 176] width 6 height 5
radio input "true"
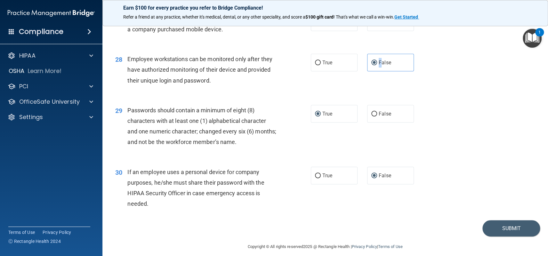
scroll to position [1479, 0]
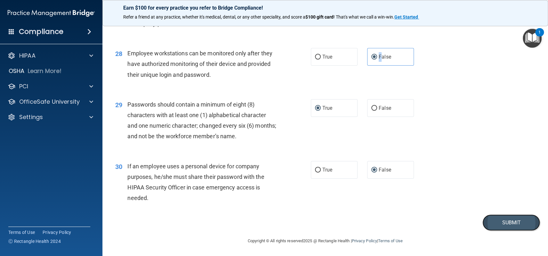
click at [498, 224] on button "Submit" at bounding box center [512, 223] width 58 height 16
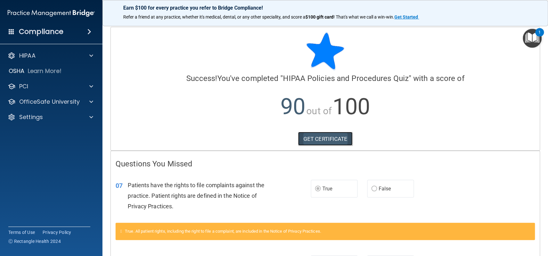
click at [313, 140] on link "GET CERTIFICATE" at bounding box center [325, 139] width 55 height 14
click at [41, 100] on p "OfficeSafe University" at bounding box center [49, 102] width 61 height 8
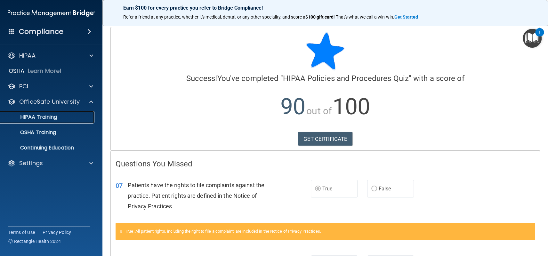
click at [45, 116] on p "HIPAA Training" at bounding box center [30, 117] width 53 height 6
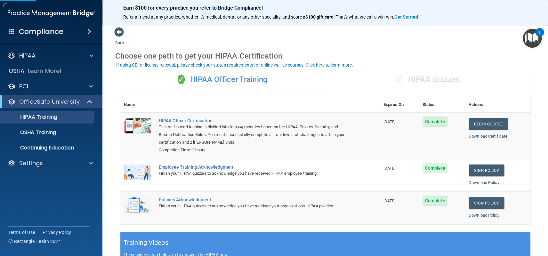
click at [429, 81] on div "✓ HIPAA Quizzes" at bounding box center [427, 79] width 205 height 19
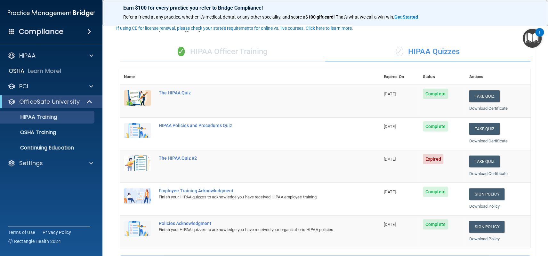
scroll to position [64, 0]
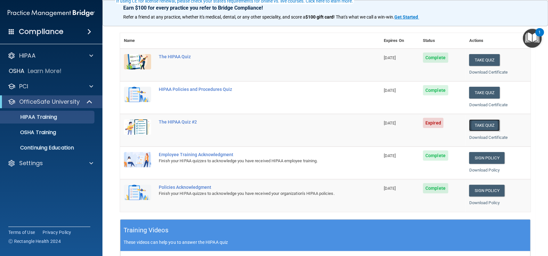
click at [483, 125] on button "Take Quiz" at bounding box center [484, 125] width 31 height 12
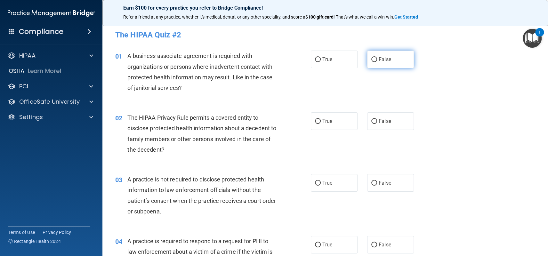
click at [372, 61] on input "False" at bounding box center [375, 59] width 6 height 5
radio input "true"
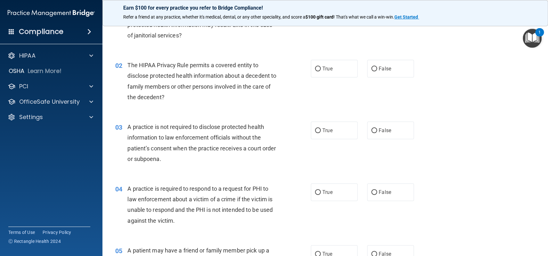
scroll to position [64, 0]
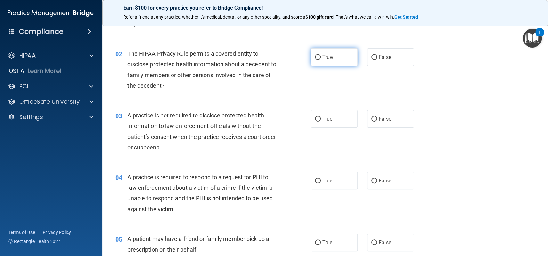
click at [319, 55] on label "True" at bounding box center [334, 57] width 47 height 18
click at [319, 55] on input "True" at bounding box center [318, 57] width 6 height 5
radio input "true"
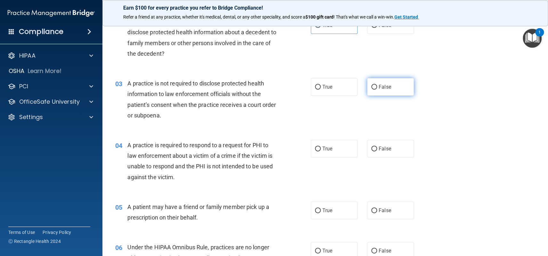
click at [379, 87] on span "False" at bounding box center [385, 87] width 12 height 6
click at [376, 87] on input "False" at bounding box center [375, 87] width 6 height 5
radio input "true"
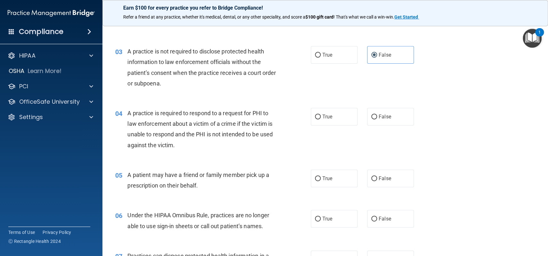
scroll to position [160, 0]
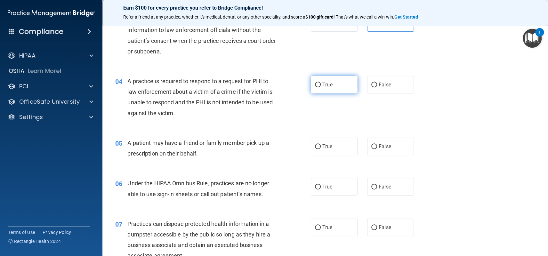
click at [315, 83] on input "True" at bounding box center [318, 85] width 6 height 5
radio input "true"
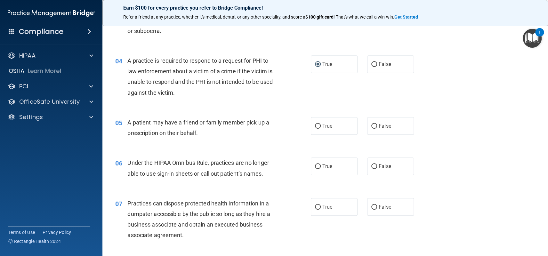
scroll to position [192, 0]
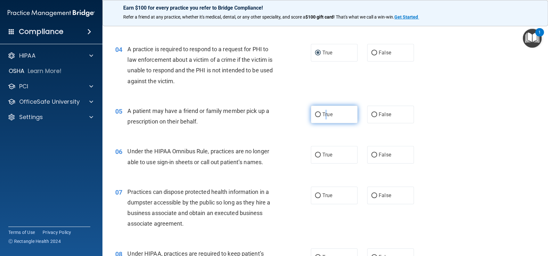
click at [324, 111] on label "True" at bounding box center [334, 115] width 47 height 18
click at [317, 114] on input "True" at bounding box center [318, 114] width 6 height 5
radio input "true"
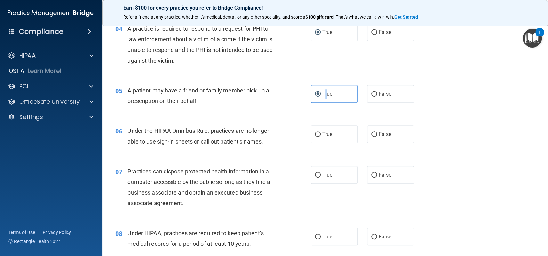
scroll to position [224, 0]
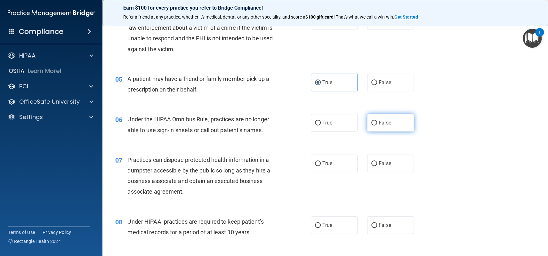
click at [381, 121] on span "False" at bounding box center [385, 123] width 12 height 6
click at [377, 121] on input "False" at bounding box center [375, 123] width 6 height 5
radio input "true"
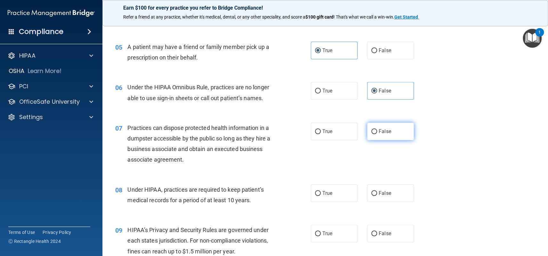
click at [375, 132] on label "False" at bounding box center [390, 132] width 47 height 18
click at [375, 132] on input "False" at bounding box center [375, 131] width 6 height 5
radio input "true"
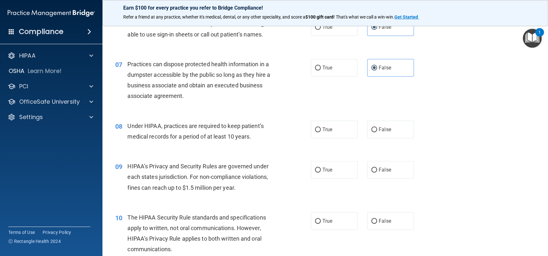
scroll to position [320, 0]
click at [318, 132] on label "True" at bounding box center [334, 129] width 47 height 18
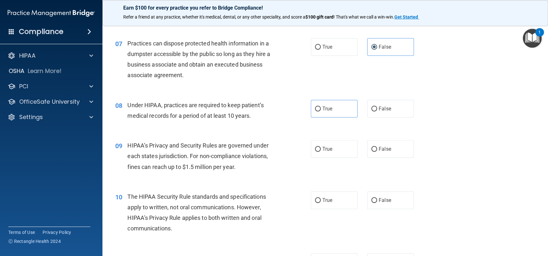
scroll to position [352, 0]
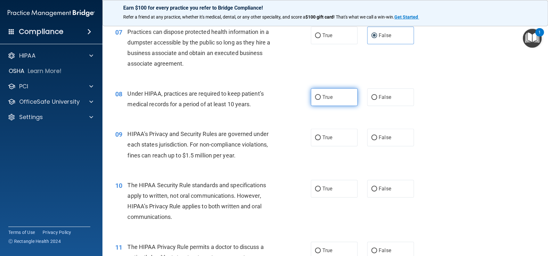
click at [312, 97] on label "True" at bounding box center [334, 97] width 47 height 18
click at [315, 97] on input "True" at bounding box center [318, 97] width 6 height 5
radio input "true"
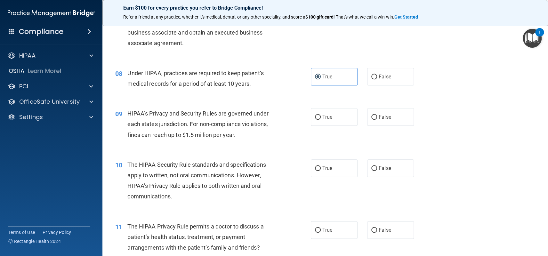
scroll to position [384, 0]
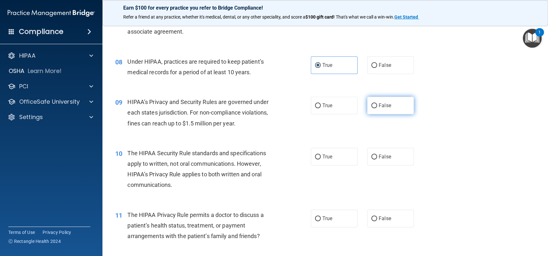
click at [372, 103] on input "False" at bounding box center [375, 105] width 6 height 5
radio input "true"
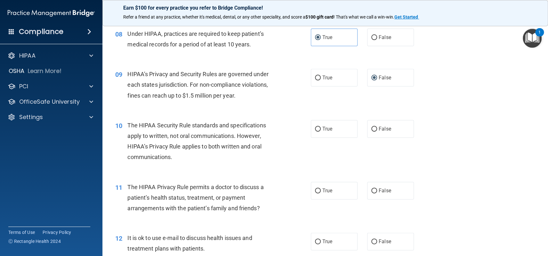
scroll to position [448, 0]
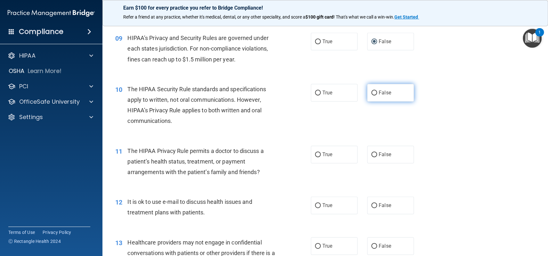
drag, startPoint x: 374, startPoint y: 92, endPoint x: 372, endPoint y: 95, distance: 3.9
click at [374, 92] on label "False" at bounding box center [390, 93] width 47 height 18
click at [373, 94] on input "False" at bounding box center [375, 93] width 6 height 5
radio input "true"
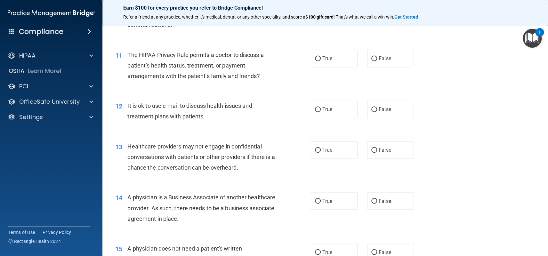
scroll to position [512, 0]
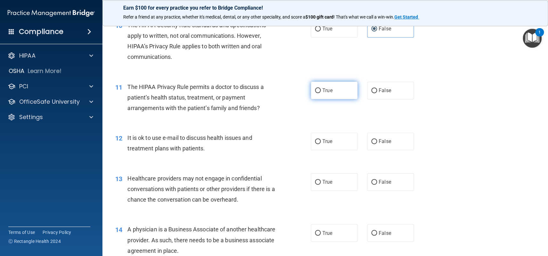
click at [317, 92] on input "True" at bounding box center [318, 90] width 6 height 5
radio input "true"
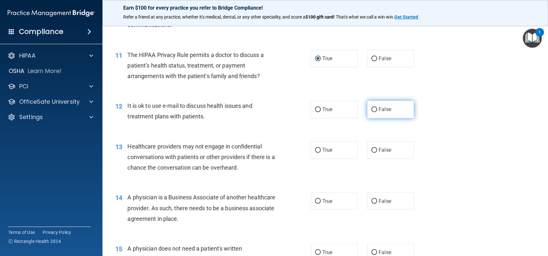
click at [372, 108] on input "False" at bounding box center [375, 109] width 6 height 5
radio input "true"
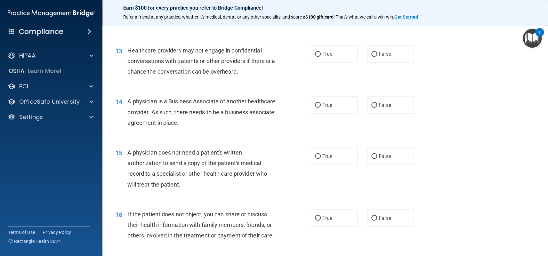
scroll to position [609, 0]
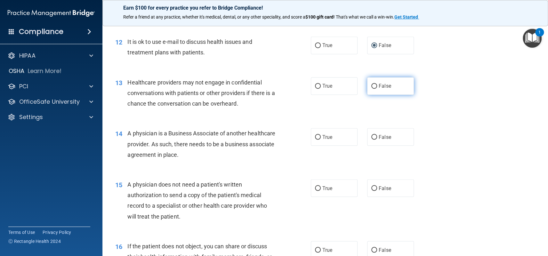
click at [367, 85] on label "False" at bounding box center [390, 86] width 47 height 18
click at [372, 85] on input "False" at bounding box center [375, 86] width 6 height 5
radio input "true"
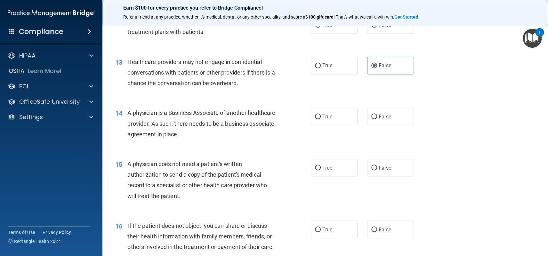
scroll to position [641, 0]
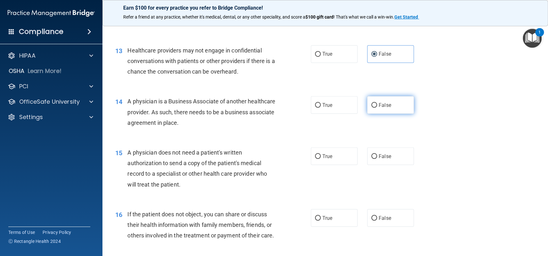
click at [372, 104] on input "False" at bounding box center [375, 105] width 6 height 5
radio input "true"
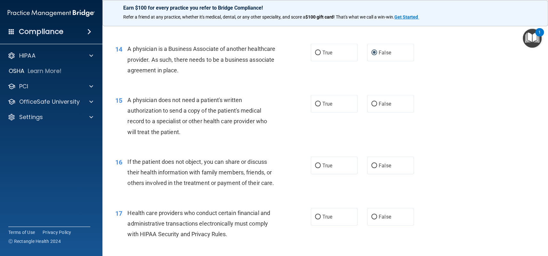
scroll to position [705, 0]
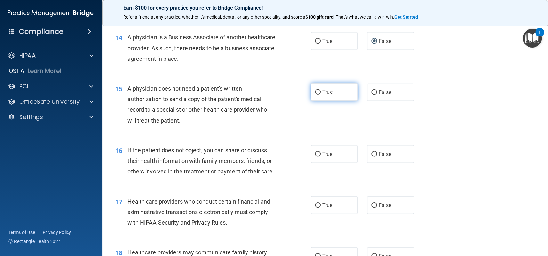
click at [326, 94] on span "True" at bounding box center [328, 92] width 10 height 6
click at [321, 94] on input "True" at bounding box center [318, 92] width 6 height 5
radio input "true"
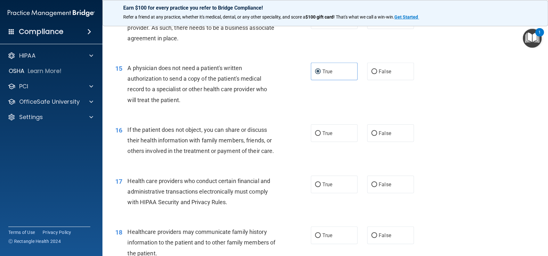
scroll to position [737, 0]
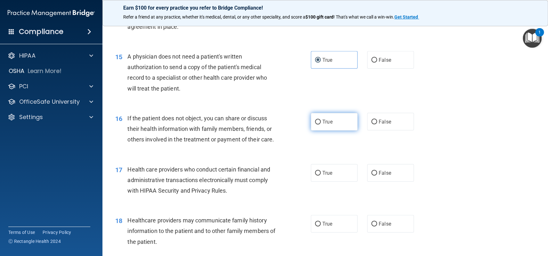
click at [311, 122] on label "True" at bounding box center [334, 122] width 47 height 18
click at [315, 122] on input "True" at bounding box center [318, 122] width 6 height 5
radio input "true"
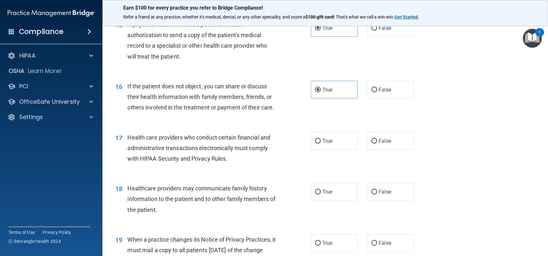
scroll to position [801, 0]
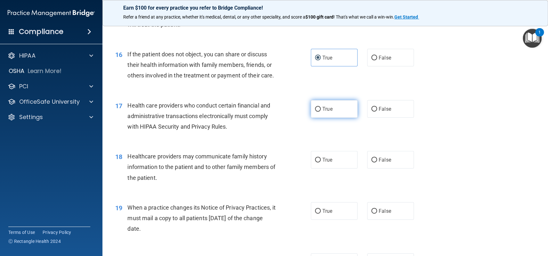
click at [315, 108] on input "True" at bounding box center [318, 109] width 6 height 5
radio input "true"
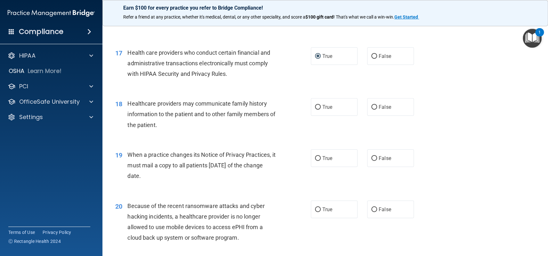
scroll to position [865, 0]
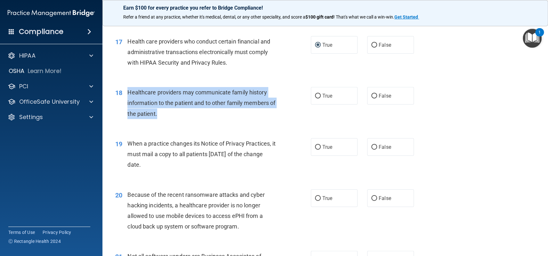
drag, startPoint x: 127, startPoint y: 92, endPoint x: 167, endPoint y: 114, distance: 45.9
click at [167, 114] on div "18 Healthcare providers may communicate family history information to the patie…" at bounding box center [213, 104] width 215 height 35
copy div "Healthcare providers may communicate family history information to the patient …"
click at [373, 98] on input "False" at bounding box center [375, 96] width 6 height 5
radio input "true"
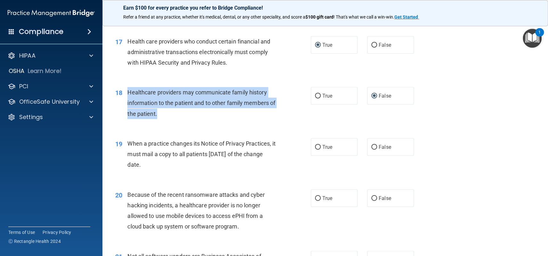
scroll to position [897, 0]
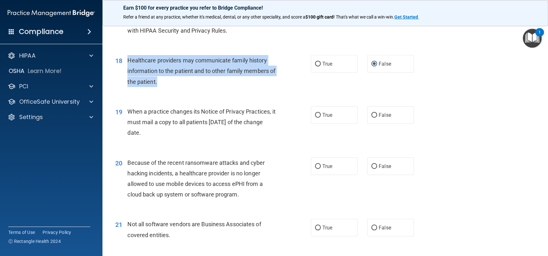
drag, startPoint x: 128, startPoint y: 112, endPoint x: 162, endPoint y: 137, distance: 42.0
click at [162, 137] on div "When a practice changes its Notice of Privacy Practices, it must mail a copy to…" at bounding box center [204, 122] width 154 height 32
copy span "When a practice changes its Notice of Privacy Practices, it must mail a copy to…"
click at [372, 166] on input "False" at bounding box center [375, 166] width 6 height 5
radio input "true"
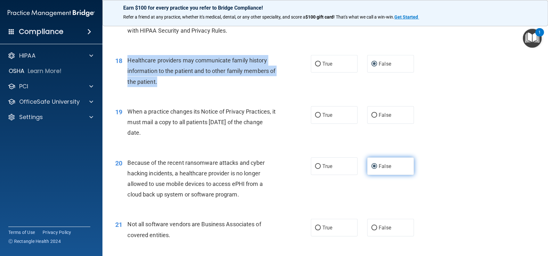
click at [372, 167] on input "False" at bounding box center [375, 166] width 6 height 5
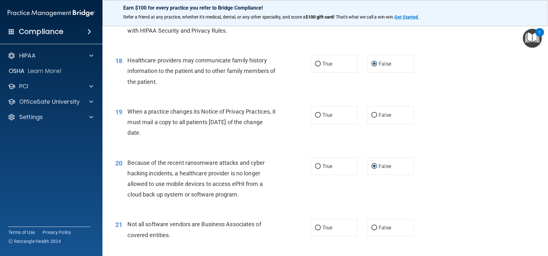
click at [239, 152] on div "20 Because of the recent ransomware attacks and cyber hacking incidents, a heal…" at bounding box center [325, 181] width 430 height 62
drag, startPoint x: 127, startPoint y: 110, endPoint x: 186, endPoint y: 140, distance: 65.6
click at [186, 140] on div "19 When a practice changes its Notice of Privacy Practices, it must mail a copy…" at bounding box center [213, 123] width 215 height 35
copy span "When a practice changes its Notice of Privacy Practices, it must mail a copy to…"
click at [372, 114] on input "False" at bounding box center [375, 115] width 6 height 5
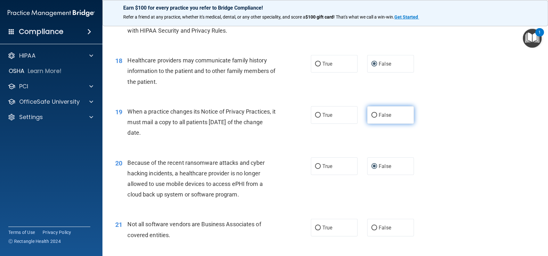
radio input "true"
click at [449, 132] on div "19 When a practice changes its Notice of Privacy Practices, it must mail a copy…" at bounding box center [325, 123] width 430 height 51
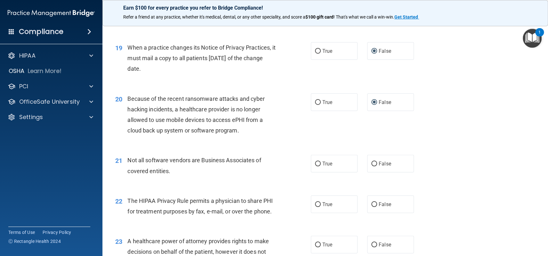
scroll to position [993, 0]
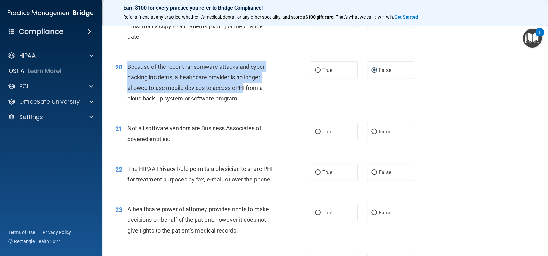
drag, startPoint x: 125, startPoint y: 67, endPoint x: 244, endPoint y: 90, distance: 121.3
click at [244, 90] on div "20 Because of the recent ransomware attacks and cyber hacking incidents, a heal…" at bounding box center [213, 84] width 215 height 46
click at [244, 90] on span "Because of the recent ransomware attacks and cyber hacking incidents, a healthc…" at bounding box center [195, 82] width 137 height 39
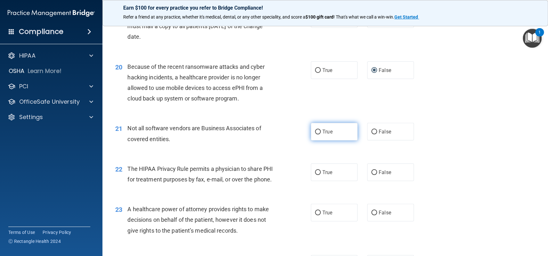
click at [316, 131] on input "True" at bounding box center [318, 132] width 6 height 5
radio input "true"
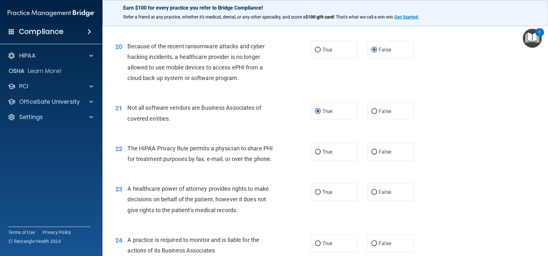
scroll to position [1025, 0]
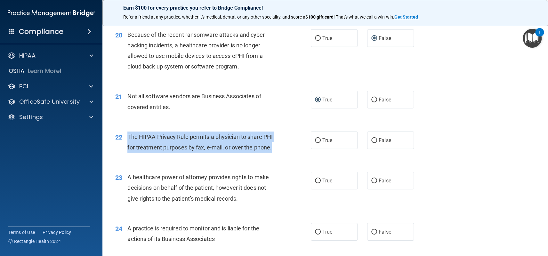
drag, startPoint x: 275, startPoint y: 145, endPoint x: 127, endPoint y: 133, distance: 149.5
click at [127, 133] on div "22 The HIPAA Privacy Rule permits a physician to share PHI for treatment purpos…" at bounding box center [213, 144] width 215 height 24
copy div "The HIPAA Privacy Rule permits a physician to share PHI for treatment purposes …"
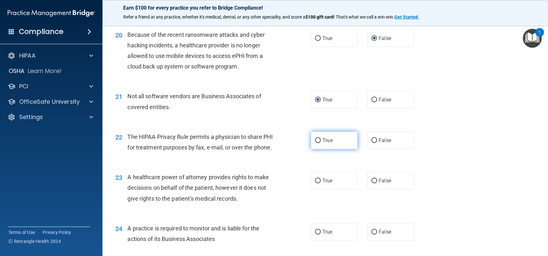
click at [318, 137] on label "True" at bounding box center [334, 141] width 47 height 18
click at [318, 138] on input "True" at bounding box center [318, 140] width 6 height 5
radio input "true"
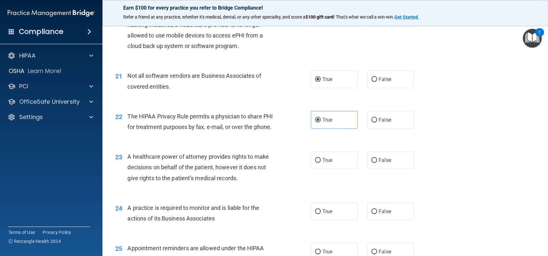
scroll to position [1057, 0]
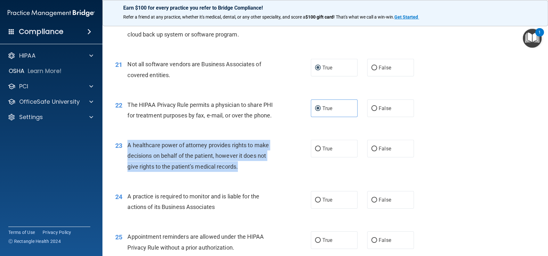
drag, startPoint x: 238, startPoint y: 167, endPoint x: 127, endPoint y: 145, distance: 112.2
click at [127, 145] on span "A healthcare power of attorney provides rights to make decisions on behalf of t…" at bounding box center [197, 156] width 141 height 28
copy span "A healthcare power of attorney provides rights to make decisions on behalf of t…"
click at [372, 150] on input "False" at bounding box center [375, 149] width 6 height 5
radio input "true"
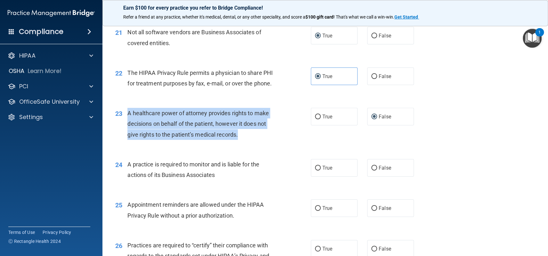
scroll to position [1121, 0]
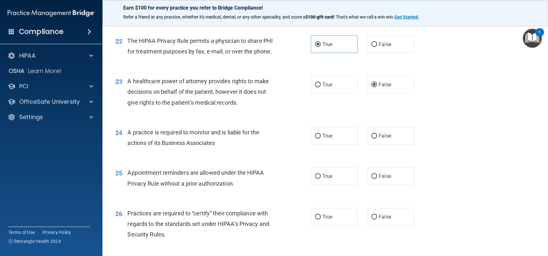
click at [217, 145] on div "A practice is required to monitor and is liable for the actions of its Business…" at bounding box center [204, 137] width 154 height 21
click at [315, 177] on input "True" at bounding box center [318, 176] width 6 height 5
radio input "true"
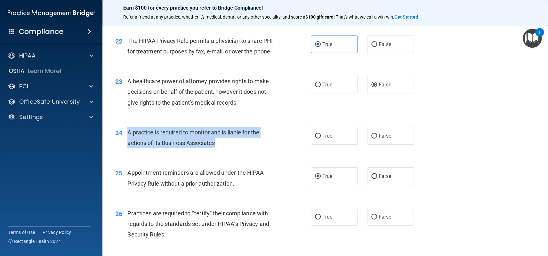
drag, startPoint x: 219, startPoint y: 141, endPoint x: 128, endPoint y: 130, distance: 91.4
click at [128, 130] on div "A practice is required to monitor and is liable for the actions of its Business…" at bounding box center [204, 137] width 154 height 21
copy span "A practice is required to monitor and is liable for the actions of its Business…"
click at [372, 137] on input "False" at bounding box center [375, 136] width 6 height 5
radio input "true"
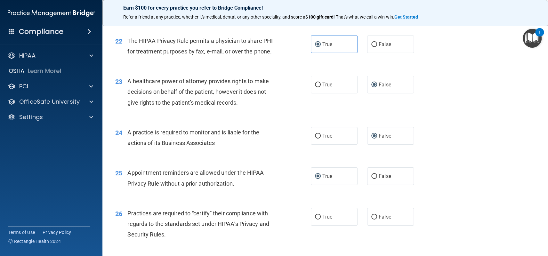
click at [462, 143] on div "24 A practice is required to monitor and is liable for the actions of its Busin…" at bounding box center [325, 139] width 430 height 40
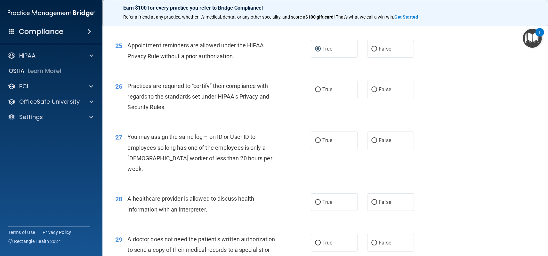
scroll to position [1249, 0]
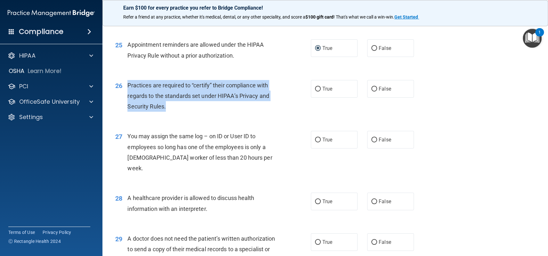
drag, startPoint x: 126, startPoint y: 84, endPoint x: 180, endPoint y: 107, distance: 58.8
click at [180, 107] on div "26 Practices are required to “certify” their compliance with regards to the sta…" at bounding box center [213, 97] width 215 height 35
click at [180, 107] on div "Practices are required to “certify” their compliance with regards to the standa…" at bounding box center [204, 96] width 154 height 32
drag, startPoint x: 126, startPoint y: 84, endPoint x: 183, endPoint y: 105, distance: 60.3
click at [183, 105] on div "26 Practices are required to “certify” their compliance with regards to the sta…" at bounding box center [213, 97] width 215 height 35
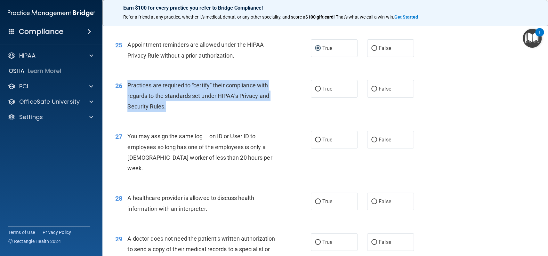
copy div "Practices are required to “certify” their compliance with regards to the standa…"
click at [372, 87] on input "False" at bounding box center [375, 89] width 6 height 5
radio input "true"
click at [317, 138] on input "True" at bounding box center [318, 140] width 6 height 5
radio input "true"
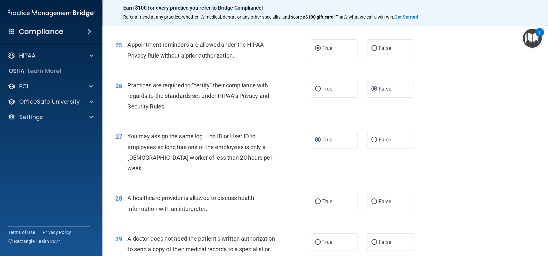
click at [360, 140] on div "True False" at bounding box center [367, 140] width 112 height 18
click at [372, 141] on input "False" at bounding box center [375, 140] width 6 height 5
radio input "true"
radio input "false"
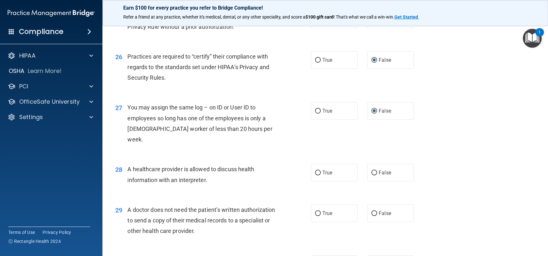
scroll to position [1313, 0]
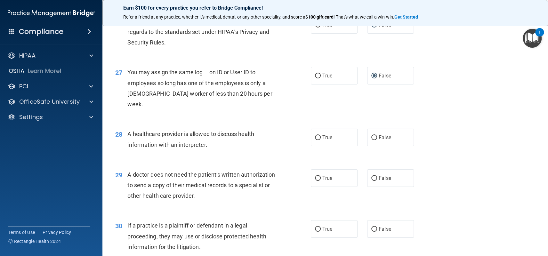
click at [220, 136] on div "A healthcare provider is allowed to discuss health information with an interpre…" at bounding box center [204, 139] width 154 height 21
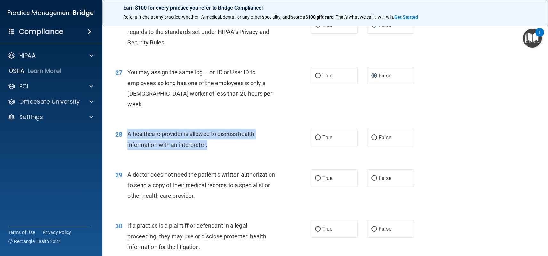
drag, startPoint x: 188, startPoint y: 135, endPoint x: 127, endPoint y: 123, distance: 61.8
click at [127, 129] on div "A healthcare provider is allowed to discuss health information with an interpre…" at bounding box center [204, 139] width 154 height 21
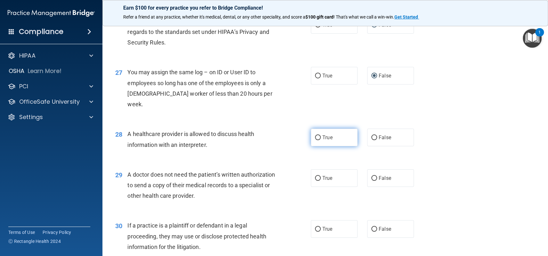
click at [323, 135] on span "True" at bounding box center [328, 138] width 10 height 6
click at [320, 135] on input "True" at bounding box center [318, 137] width 6 height 5
radio input "true"
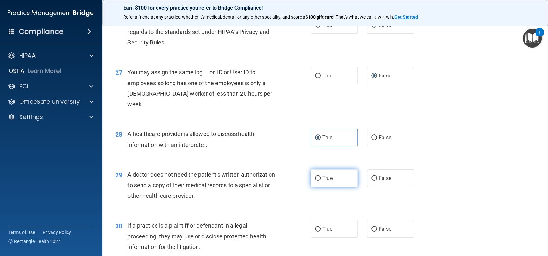
click at [325, 175] on span "True" at bounding box center [328, 178] width 10 height 6
click at [321, 176] on input "True" at bounding box center [318, 178] width 6 height 5
radio input "true"
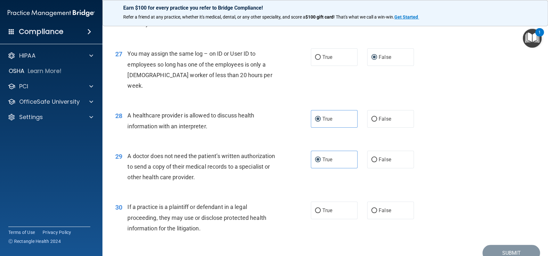
scroll to position [1351, 0]
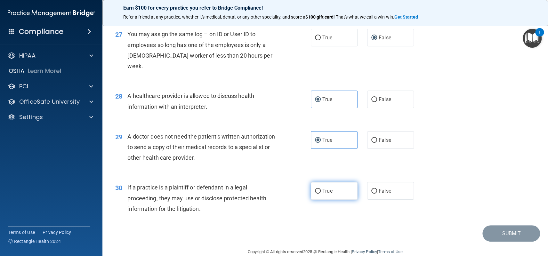
click at [320, 182] on label "True" at bounding box center [334, 191] width 47 height 18
click at [320, 189] on input "True" at bounding box center [318, 191] width 6 height 5
radio input "true"
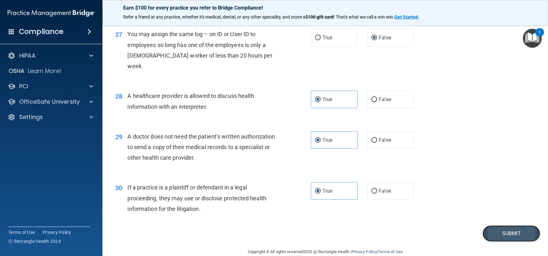
drag, startPoint x: 507, startPoint y: 220, endPoint x: 507, endPoint y: 217, distance: 3.3
click at [507, 225] on button "Submit" at bounding box center [512, 233] width 58 height 16
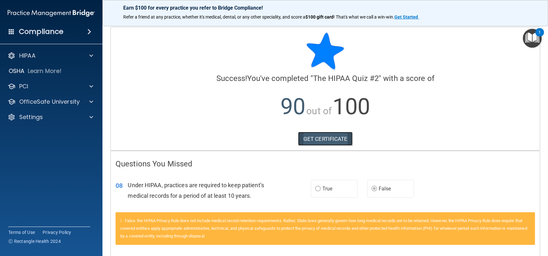
click at [336, 142] on link "GET CERTIFICATE" at bounding box center [325, 139] width 55 height 14
click at [33, 101] on p "OfficeSafe University" at bounding box center [49, 102] width 61 height 8
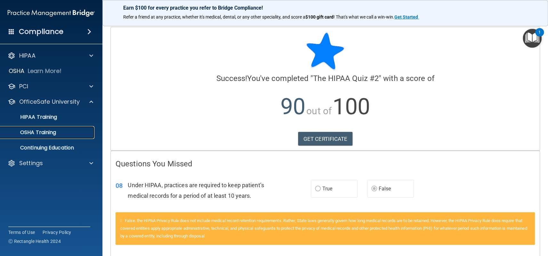
click at [51, 129] on p "OSHA Training" at bounding box center [30, 132] width 52 height 6
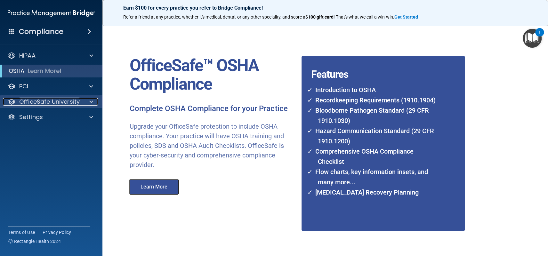
click at [41, 101] on p "OfficeSafe University" at bounding box center [49, 102] width 61 height 8
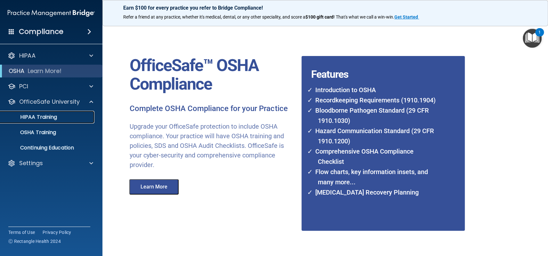
click at [41, 119] on p "HIPAA Training" at bounding box center [30, 117] width 53 height 6
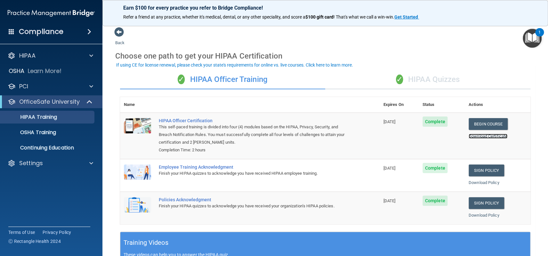
click at [475, 134] on link "Download Certificate" at bounding box center [488, 136] width 39 height 5
click at [437, 79] on div "✓ HIPAA Quizzes" at bounding box center [427, 79] width 205 height 19
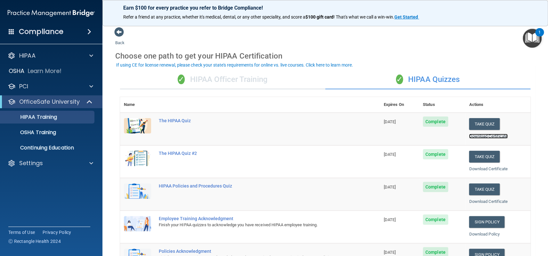
click at [478, 137] on link "Download Certificate" at bounding box center [488, 136] width 39 height 5
click at [46, 116] on p "HIPAA Training" at bounding box center [30, 117] width 53 height 6
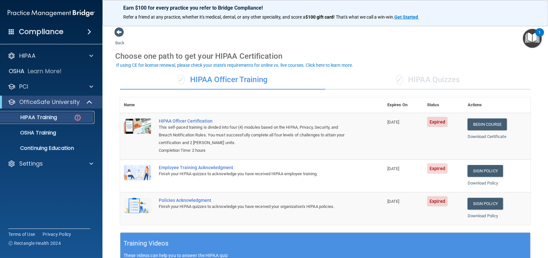
click at [34, 116] on p "HIPAA Training" at bounding box center [30, 117] width 53 height 6
click at [58, 102] on p "OfficeSafe University" at bounding box center [49, 102] width 61 height 8
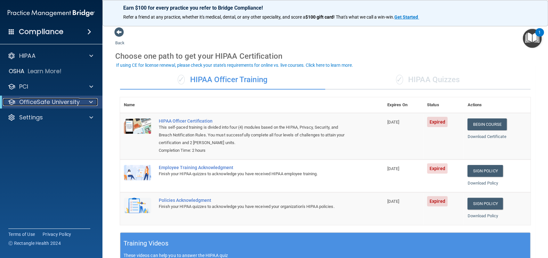
click at [60, 102] on p "OfficeSafe University" at bounding box center [49, 102] width 61 height 8
